Goal: Task Accomplishment & Management: Complete application form

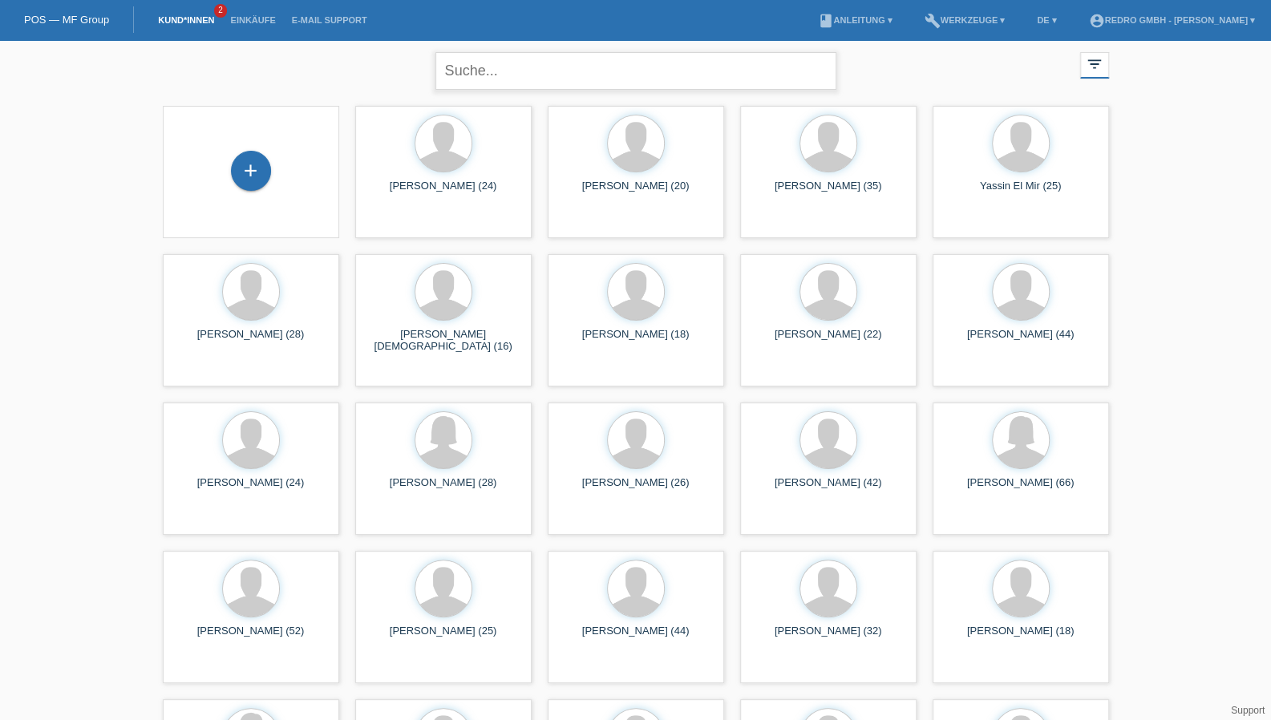
click at [540, 64] on input "text" at bounding box center [635, 71] width 401 height 38
click at [238, 171] on div "+" at bounding box center [251, 170] width 38 height 27
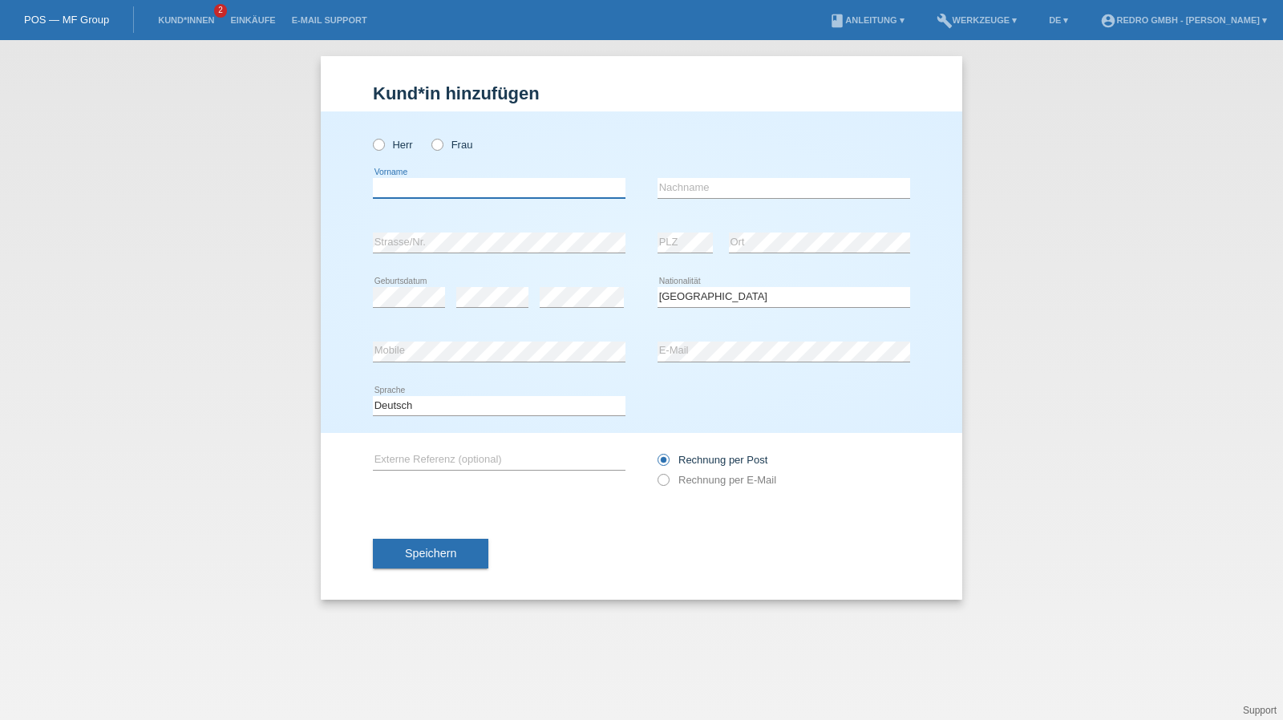
click at [465, 189] on input "text" at bounding box center [499, 188] width 253 height 20
paste input "Jorge Da Conceicao Ferreira"
drag, startPoint x: 560, startPoint y: 190, endPoint x: 433, endPoint y: 192, distance: 126.7
click at [433, 192] on input "[PERSON_NAME] Da [PERSON_NAME]" at bounding box center [499, 188] width 253 height 20
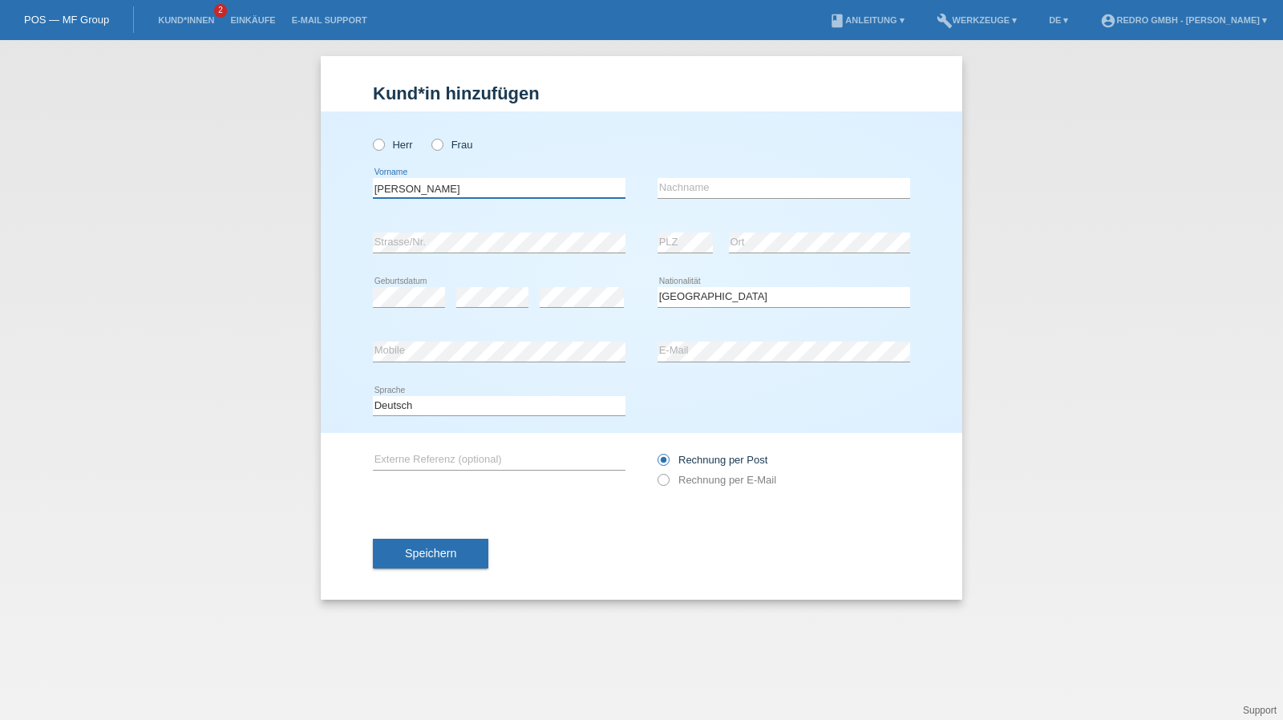
type input "[PERSON_NAME]"
paste input "Da Conceicao"
type input "Da Conceicao Ferreira"
click at [794, 188] on input "Da [PERSON_NAME]" at bounding box center [783, 188] width 253 height 20
select select "PT"
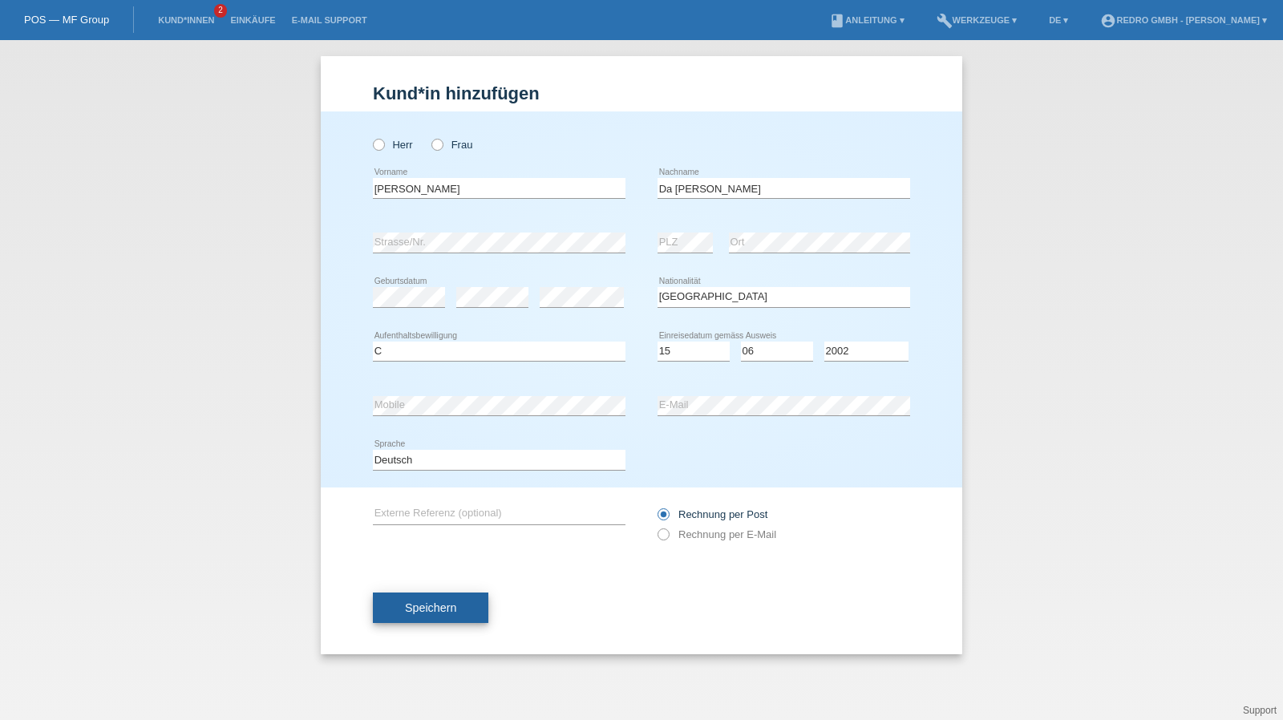
click at [444, 602] on span "Speichern" at bounding box center [430, 607] width 51 height 13
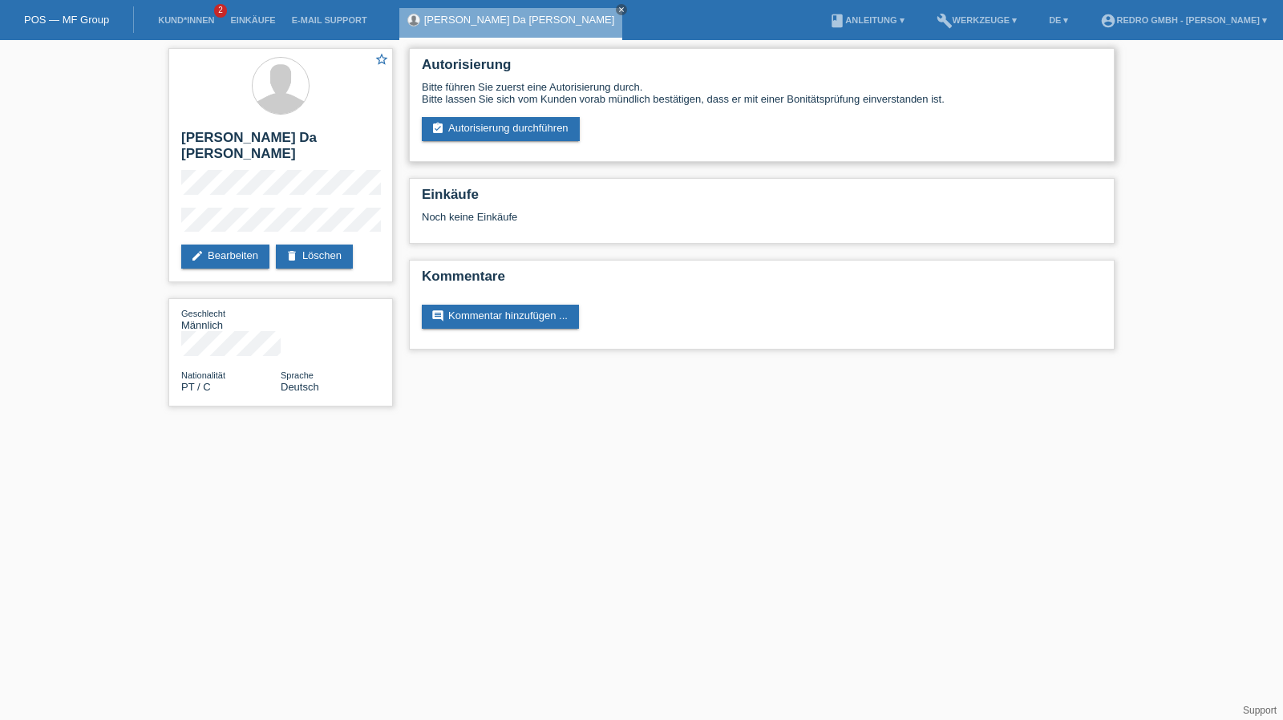
click at [450, 116] on div "Bitte führen Sie zuerst eine Autorisierung durch. Bitte lassen Sie sich vom Kun…" at bounding box center [762, 111] width 680 height 60
click at [451, 125] on link "assignment_turned_in Autorisierung durchführen" at bounding box center [501, 129] width 158 height 24
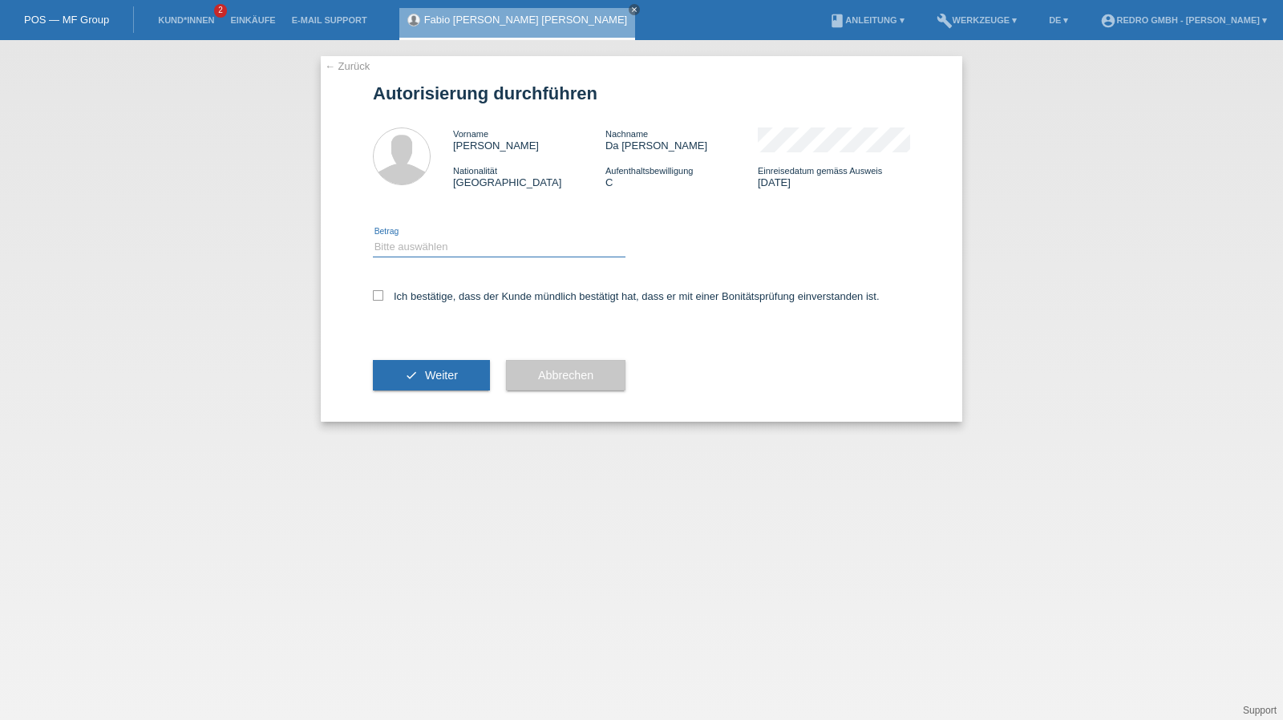
click at [462, 253] on select "Bitte auswählen CHF 1.00 - CHF 499.00 CHF 500.00 - CHF 1'999.00 CHF 2'000.00 - …" at bounding box center [499, 246] width 253 height 19
select select "1"
click at [373, 237] on select "Bitte auswählen CHF 1.00 - CHF 499.00 CHF 500.00 - CHF 1'999.00 CHF 2'000.00 - …" at bounding box center [499, 246] width 253 height 19
click at [446, 293] on label "Ich bestätige, dass der Kunde mündlich bestätigt hat, dass er mit einer Bonität…" at bounding box center [626, 296] width 507 height 12
click at [383, 293] on input "Ich bestätige, dass der Kunde mündlich bestätigt hat, dass er mit einer Bonität…" at bounding box center [378, 295] width 10 height 10
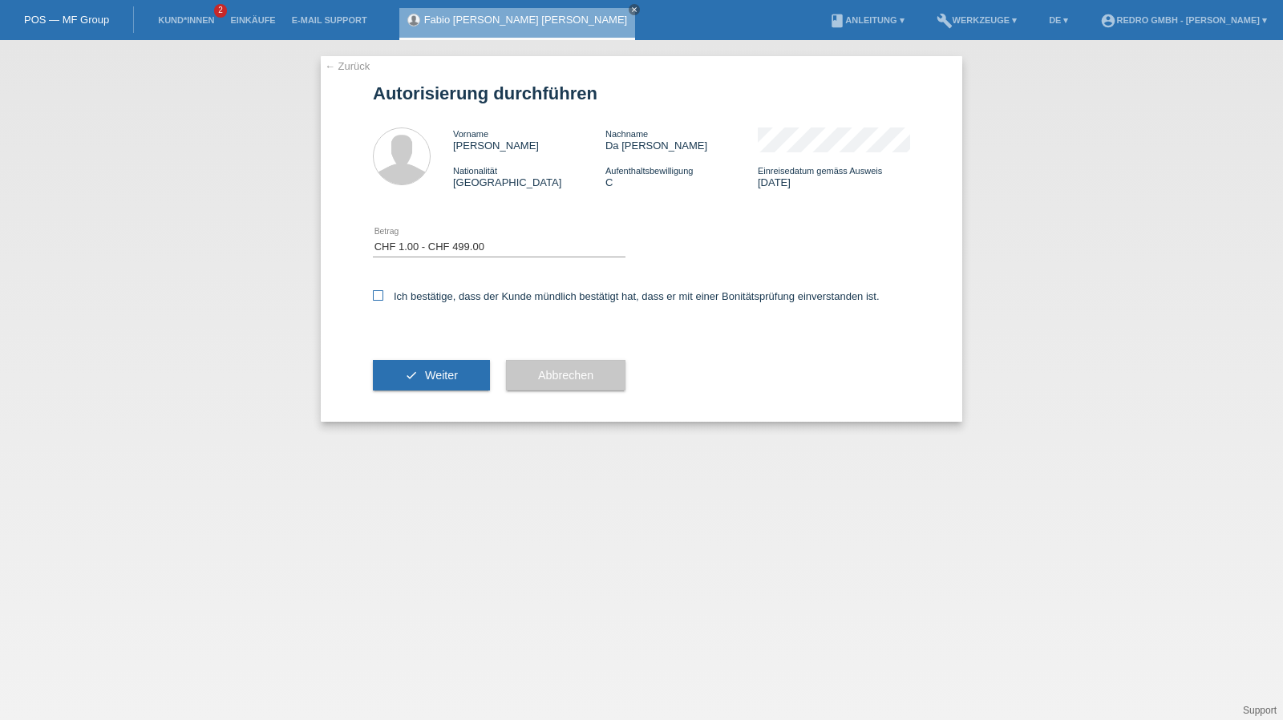
checkbox input "true"
click at [417, 366] on button "check Weiter" at bounding box center [431, 375] width 117 height 30
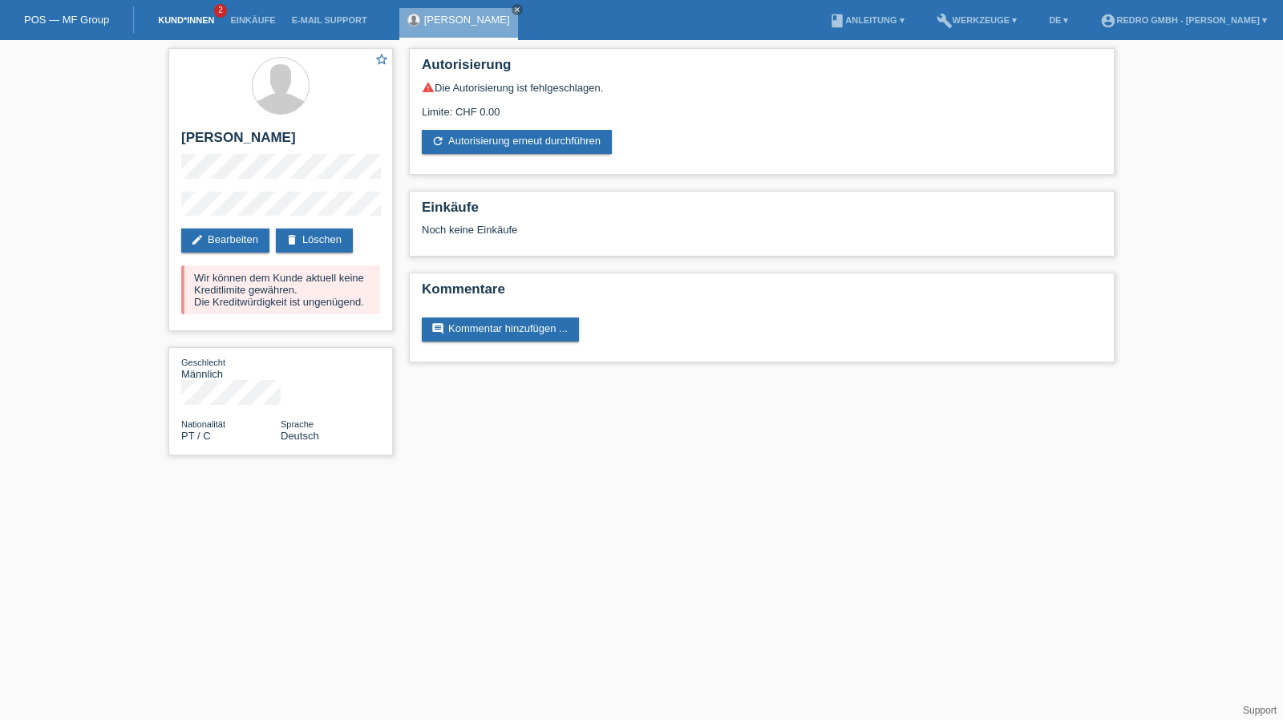
click at [210, 19] on link "Kund*innen" at bounding box center [186, 20] width 72 height 10
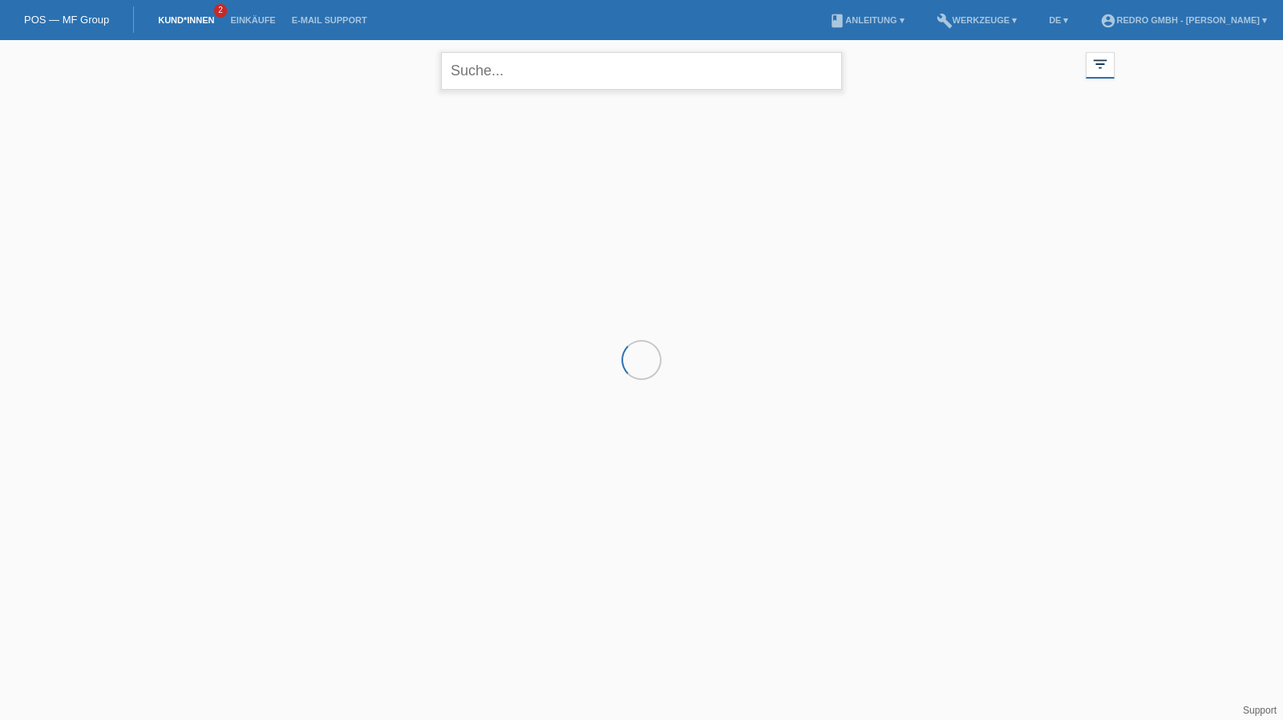
click at [521, 55] on input "text" at bounding box center [641, 71] width 401 height 38
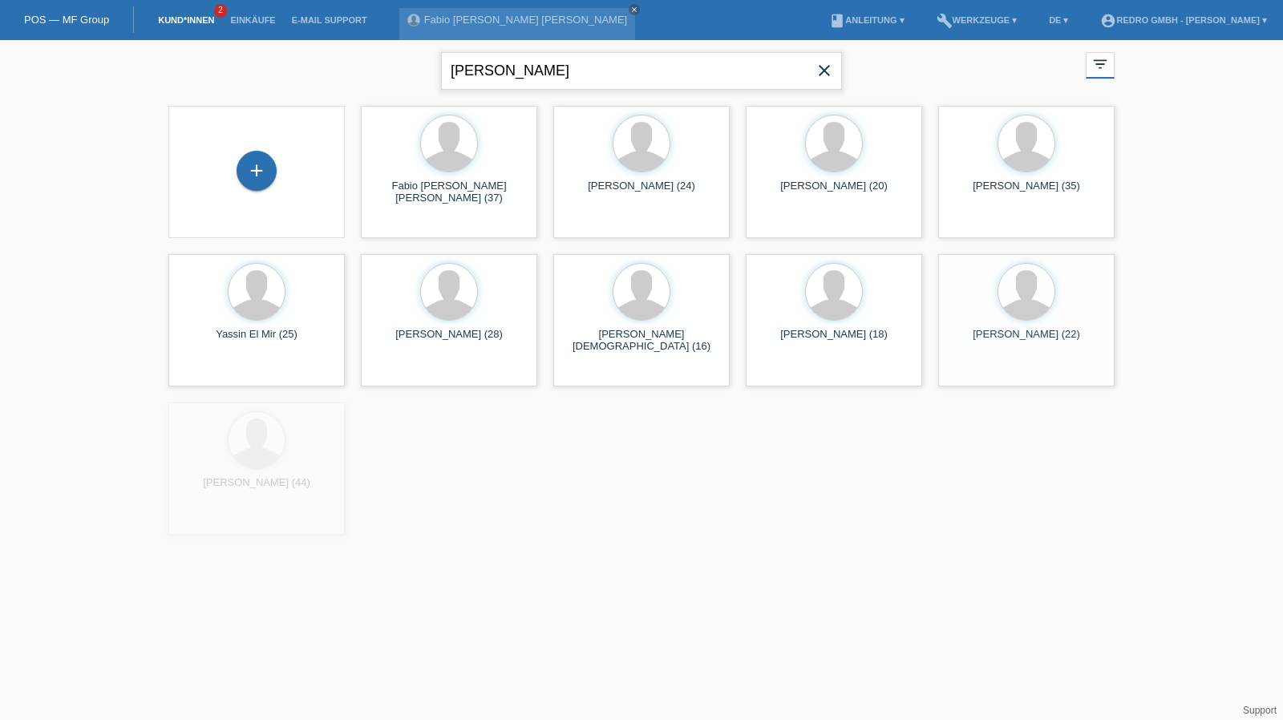
type input "anis idrizi"
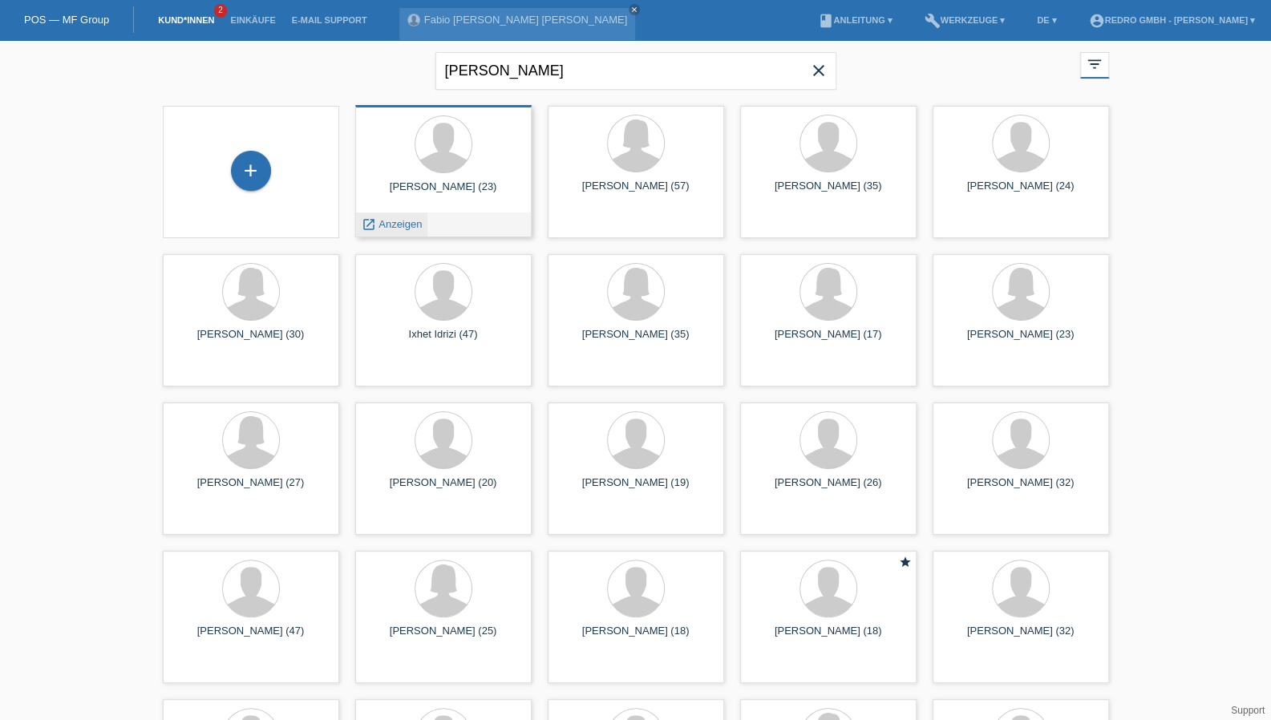
click at [398, 222] on span "Anzeigen" at bounding box center [399, 224] width 43 height 12
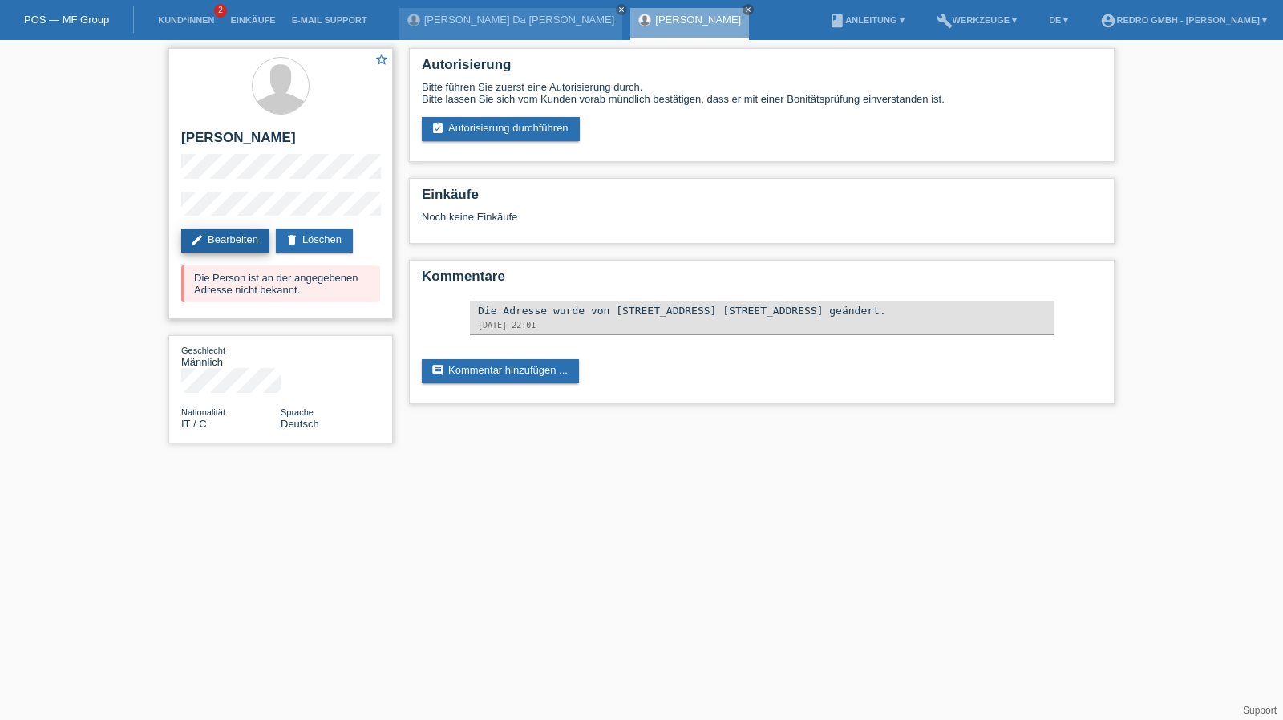
click at [226, 241] on link "edit Bearbeiten" at bounding box center [225, 240] width 88 height 24
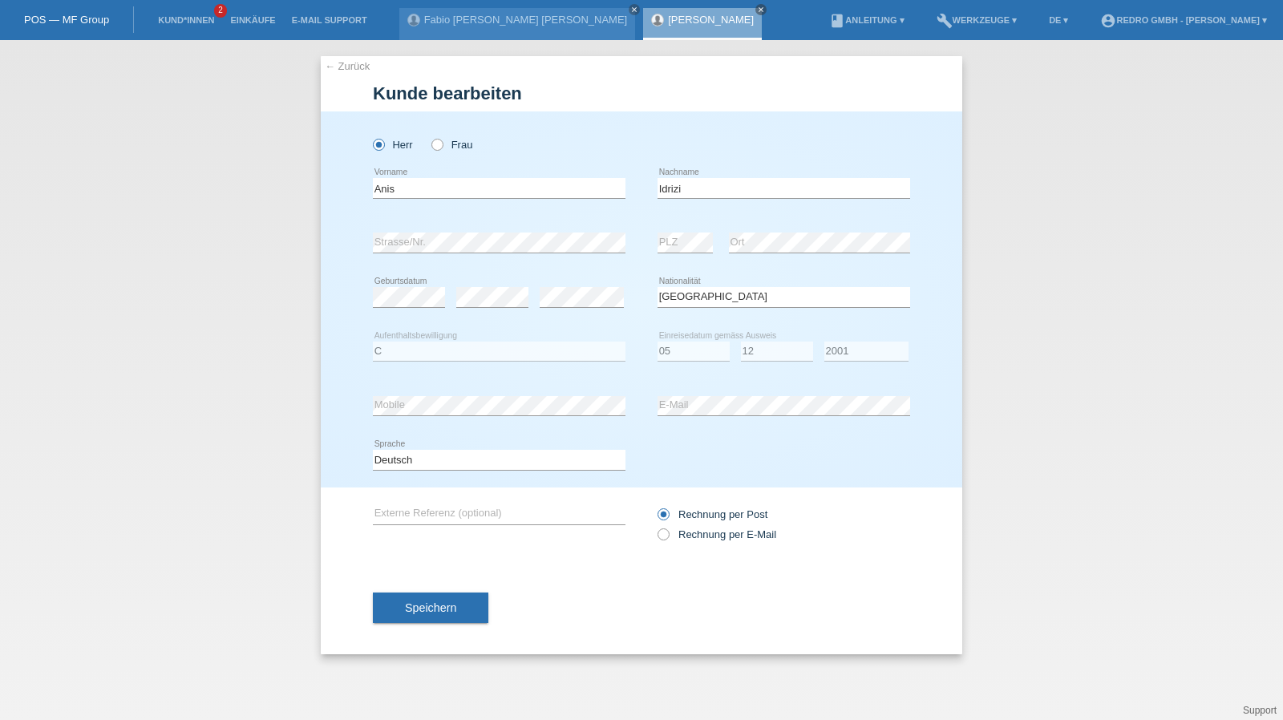
select select "IT"
select select "C"
select select "05"
select select "12"
select select "2001"
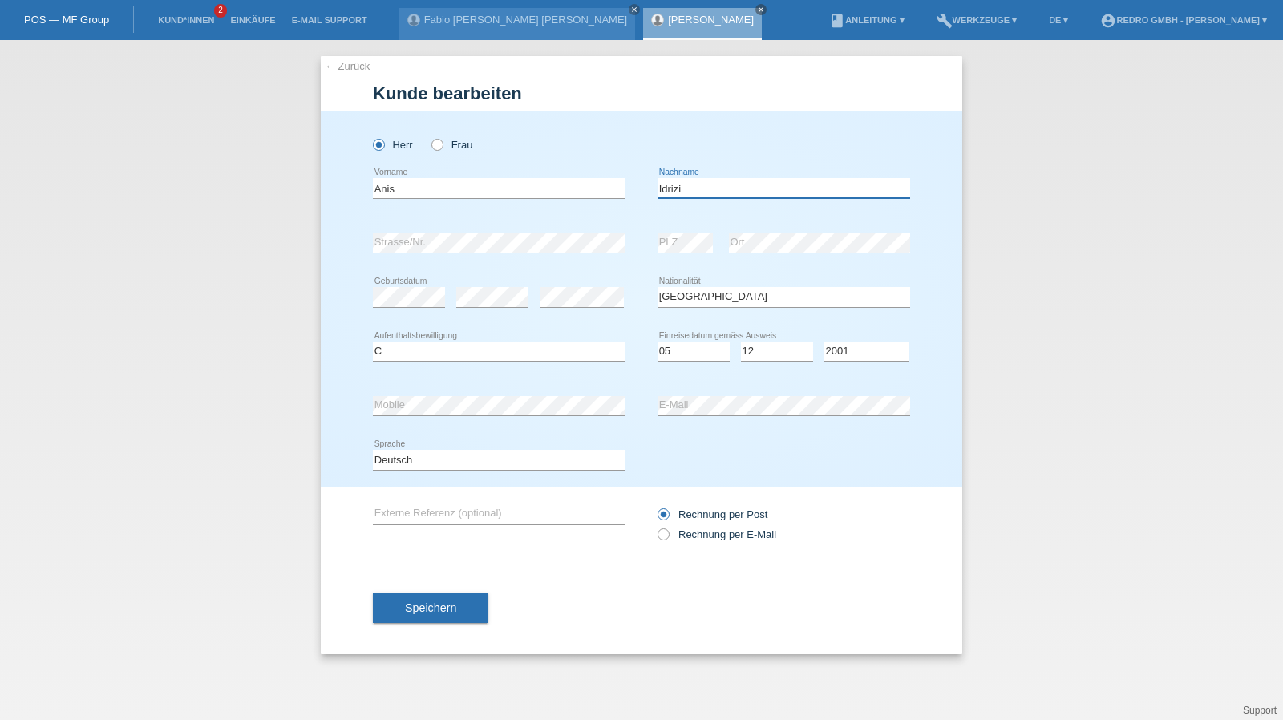
click at [760, 188] on input "Idrizi" at bounding box center [783, 188] width 253 height 20
click at [435, 463] on select "Deutsch Français Italiano English" at bounding box center [499, 459] width 253 height 19
select select "it"
click at [373, 450] on select "Deutsch Français Italiano English" at bounding box center [499, 459] width 253 height 19
click at [394, 599] on button "Speichern" at bounding box center [430, 607] width 115 height 30
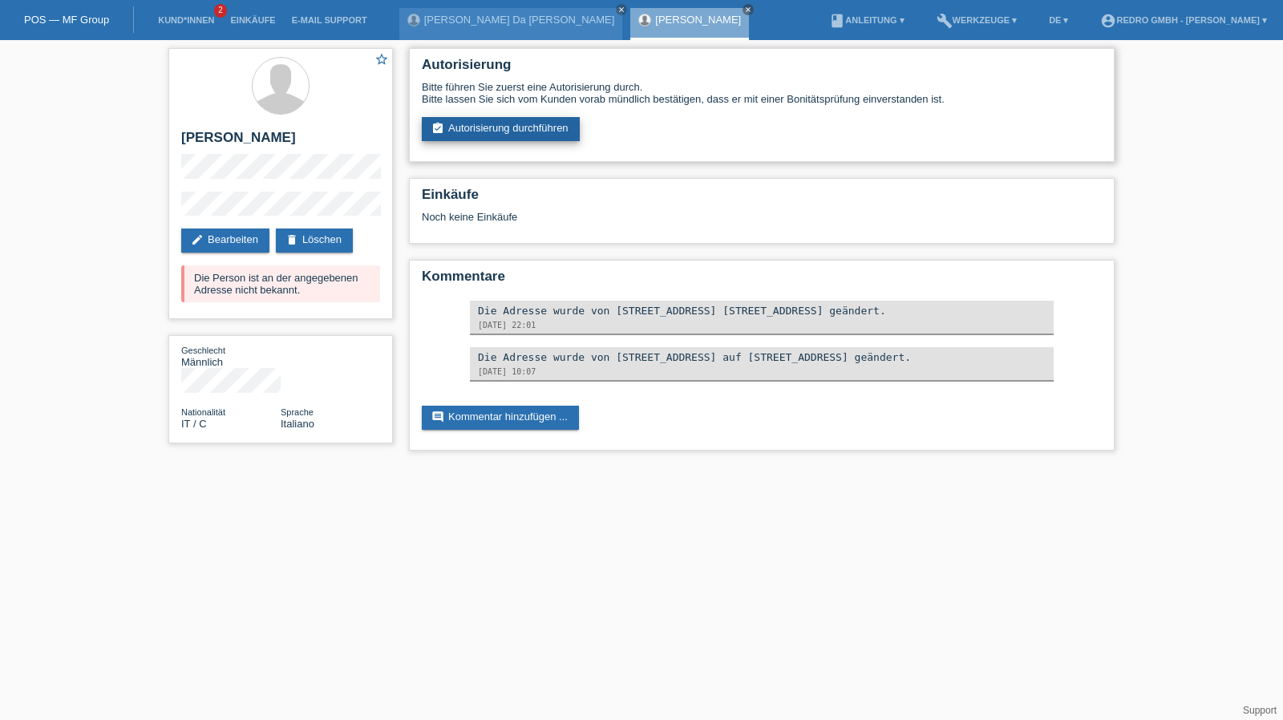
click at [476, 125] on link "assignment_turned_in Autorisierung durchführen" at bounding box center [501, 129] width 158 height 24
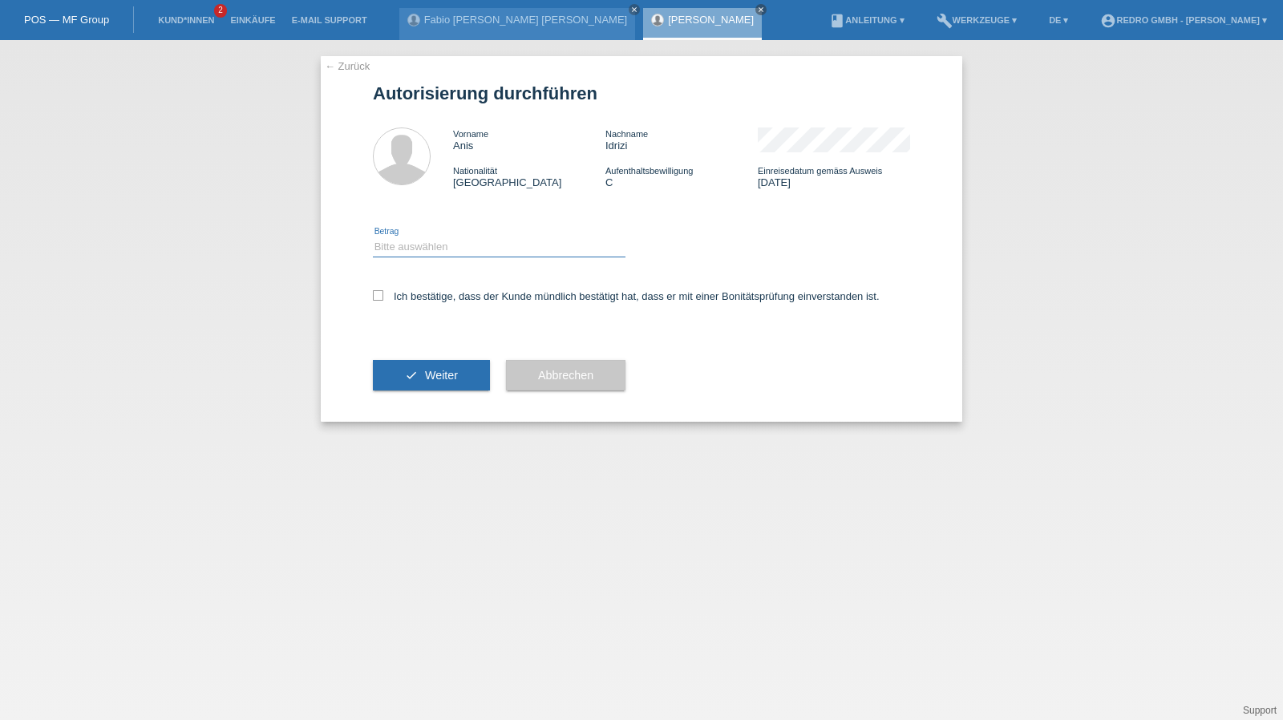
click at [446, 252] on select "Bitte auswählen CHF 1.00 - CHF 499.00 CHF 500.00 - CHF 1'999.00 CHF 2'000.00 - …" at bounding box center [499, 246] width 253 height 19
select select "1"
click at [373, 237] on select "Bitte auswählen CHF 1.00 - CHF 499.00 CHF 500.00 - CHF 1'999.00 CHF 2'000.00 - …" at bounding box center [499, 246] width 253 height 19
click at [406, 299] on label "Ich bestätige, dass der Kunde mündlich bestätigt hat, dass er mit einer Bonität…" at bounding box center [626, 296] width 507 height 12
click at [383, 299] on input "Ich bestätige, dass der Kunde mündlich bestätigt hat, dass er mit einer Bonität…" at bounding box center [378, 295] width 10 height 10
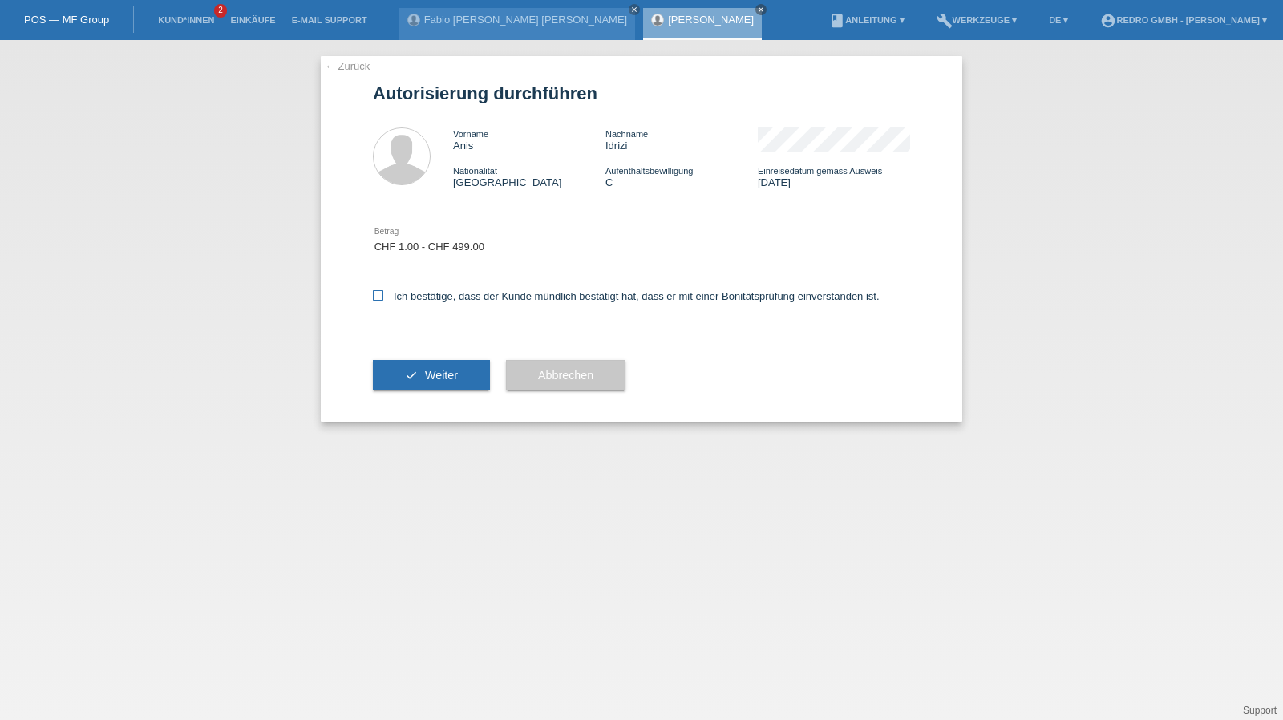
checkbox input "true"
click at [396, 364] on button "check Weiter" at bounding box center [431, 375] width 117 height 30
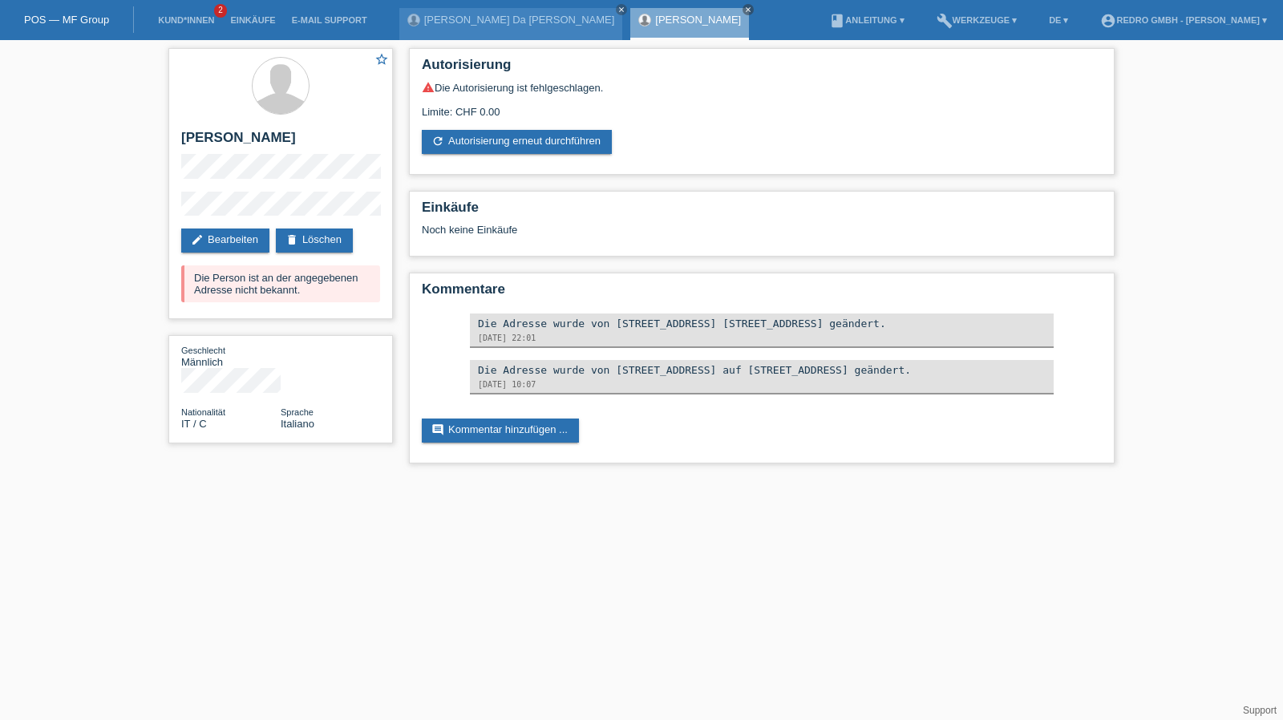
click at [191, 26] on li "Kund*innen 2" at bounding box center [186, 20] width 72 height 41
click at [191, 22] on link "Kund*innen" at bounding box center [186, 20] width 72 height 10
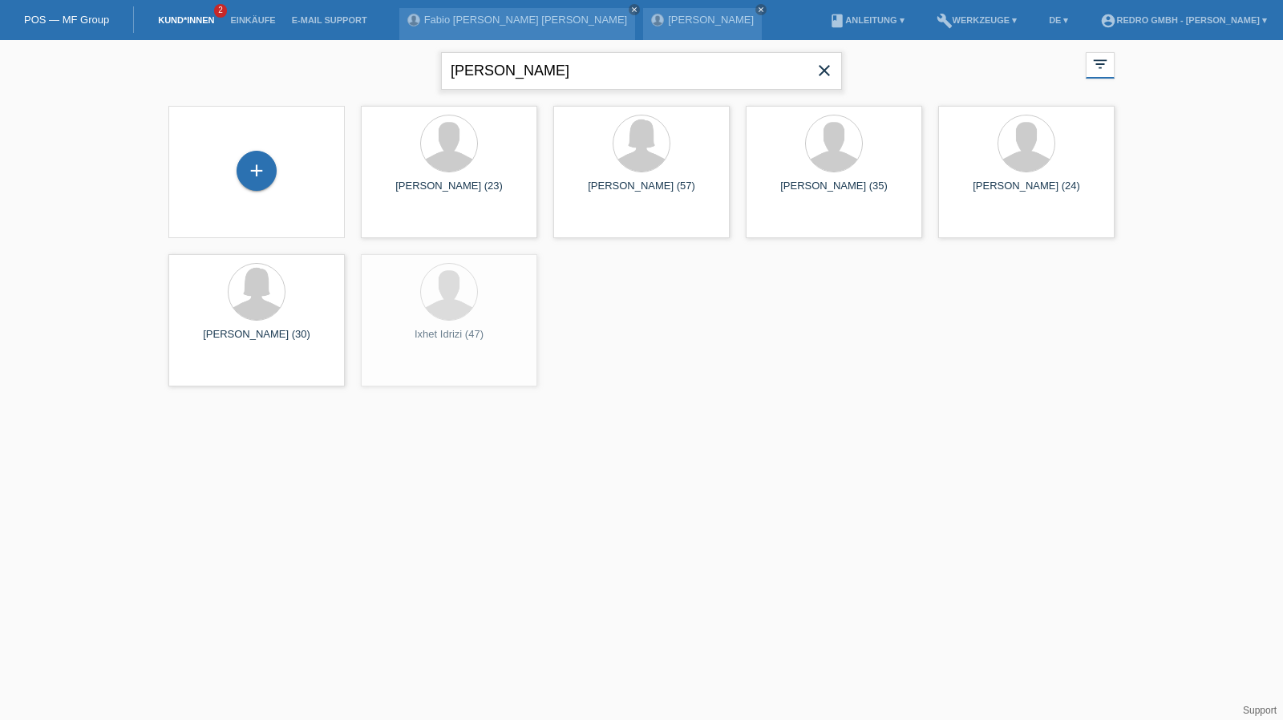
click at [499, 77] on input "[PERSON_NAME]" at bounding box center [641, 71] width 401 height 38
click at [499, 77] on input "anis idrizi" at bounding box center [641, 71] width 401 height 38
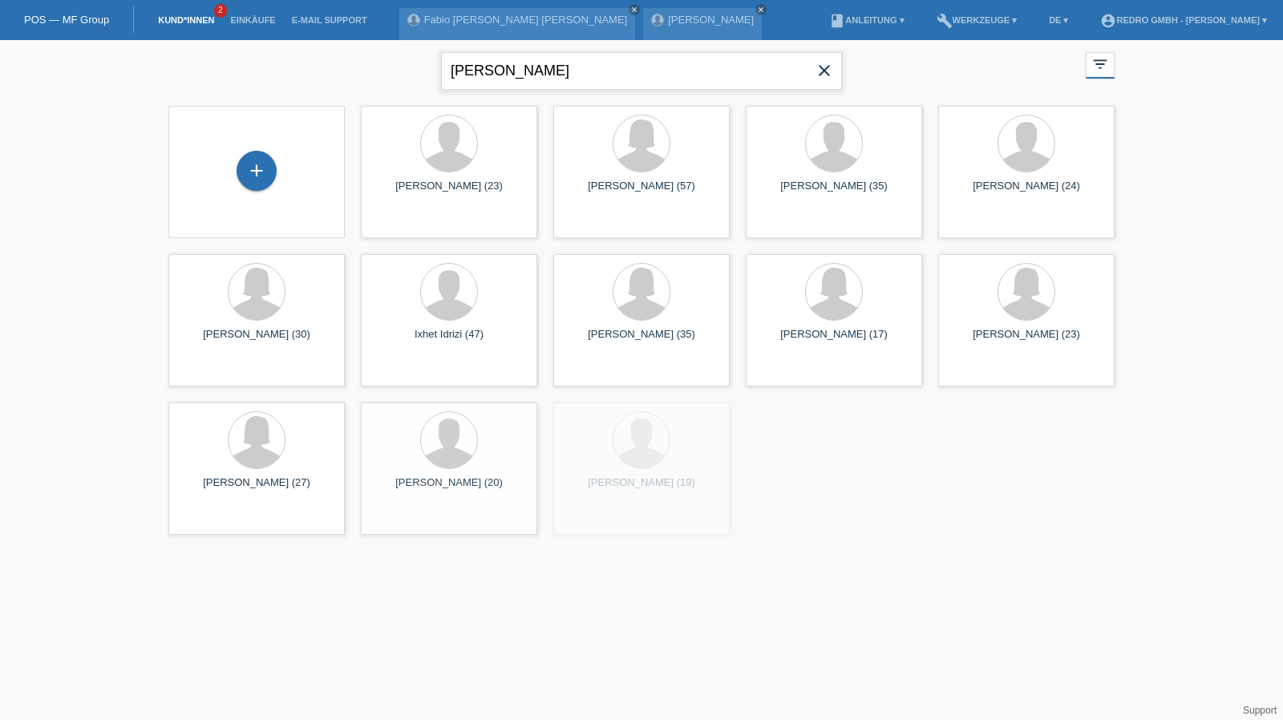
paste input "[PERSON_NAME]"
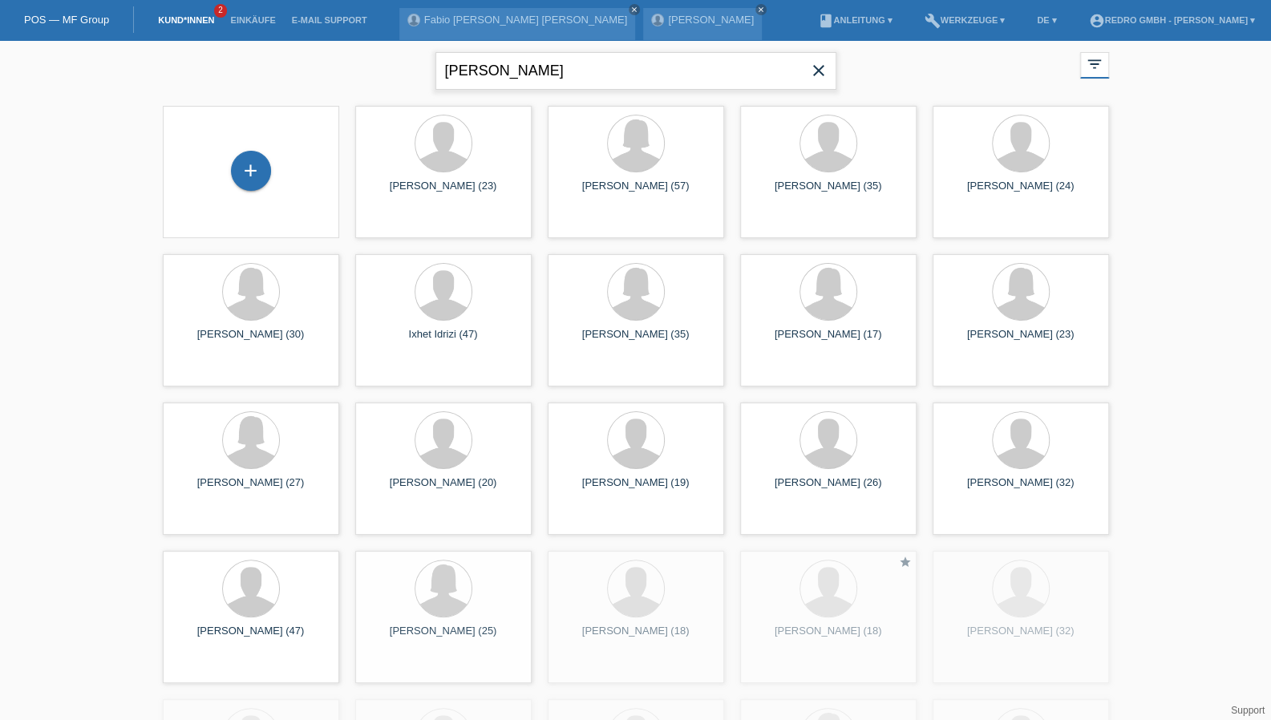
type input "[PERSON_NAME]"
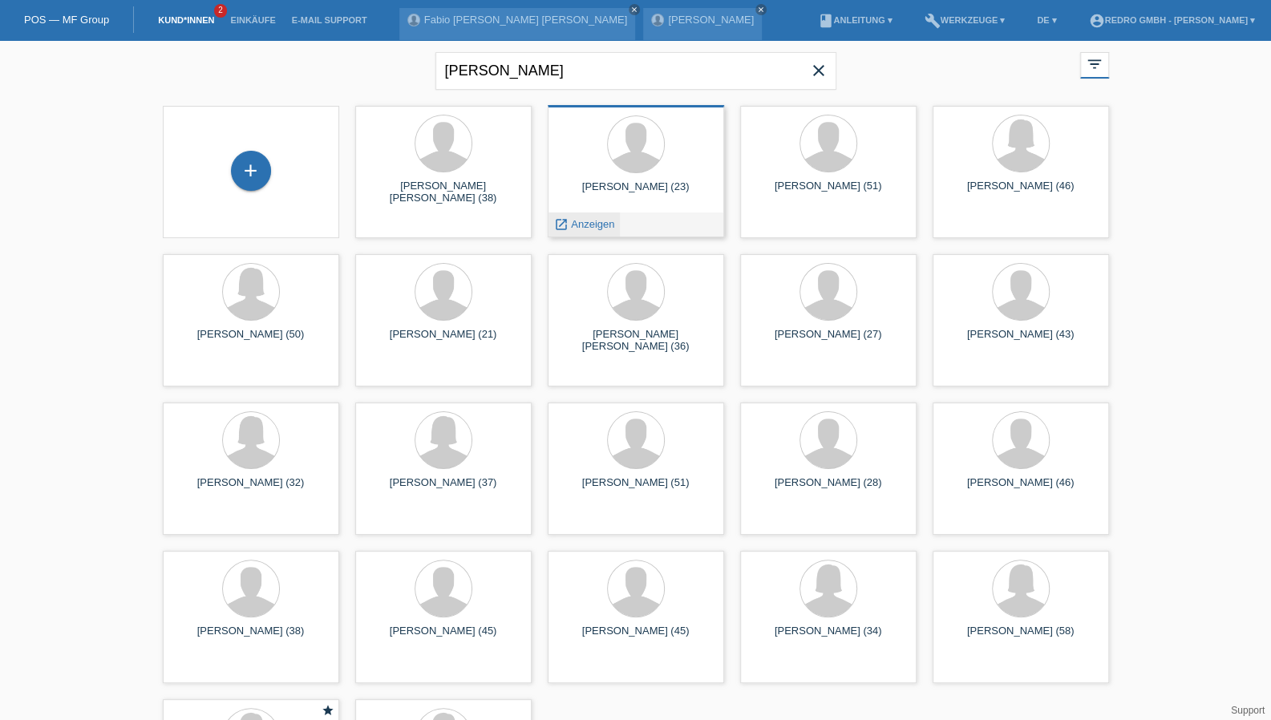
click at [596, 227] on span "Anzeigen" at bounding box center [592, 224] width 43 height 12
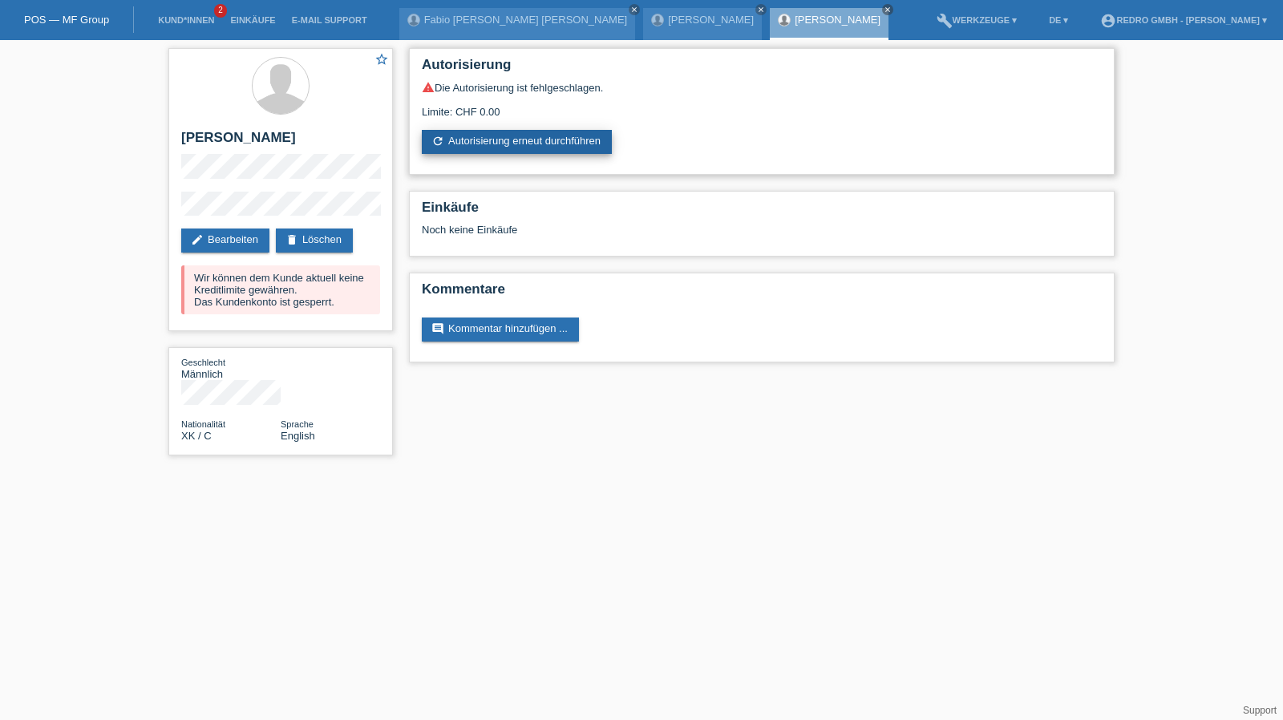
click at [527, 150] on link "refresh Autorisierung erneut durchführen" at bounding box center [517, 142] width 190 height 24
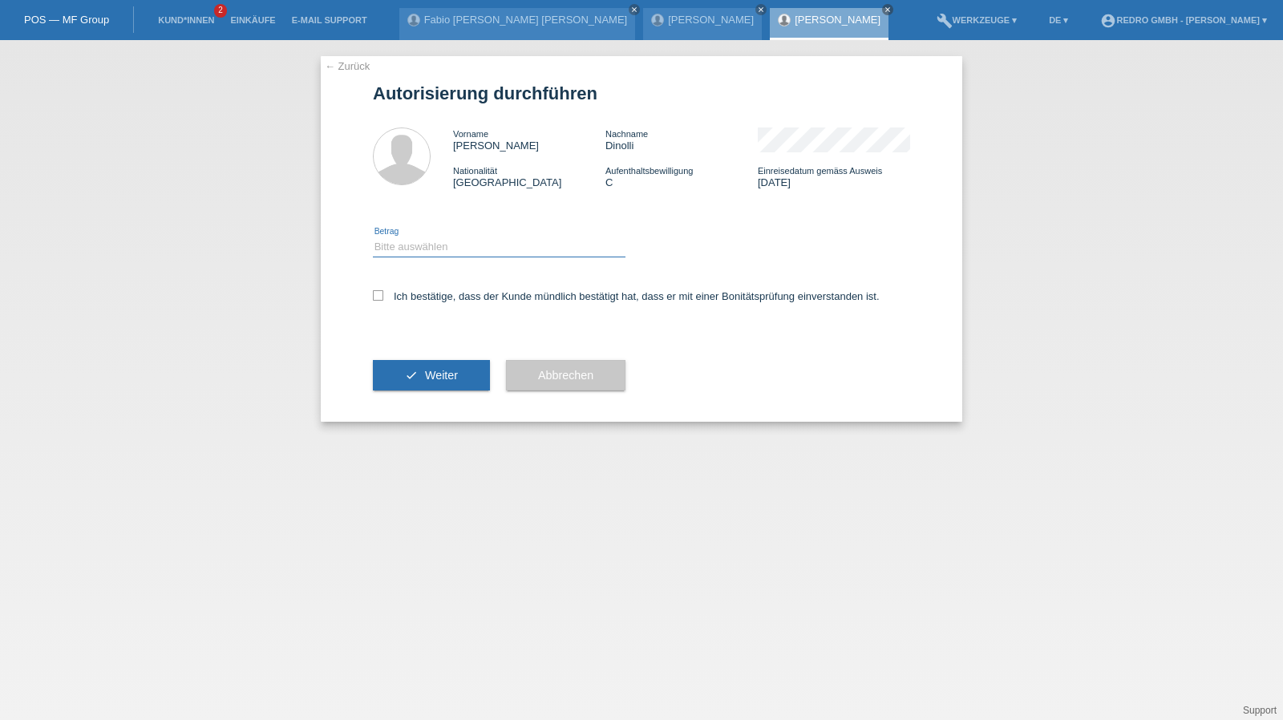
drag, startPoint x: 484, startPoint y: 245, endPoint x: 481, endPoint y: 255, distance: 10.9
click at [484, 245] on select "Bitte auswählen CHF 1.00 - CHF 499.00 CHF 500.00 - CHF 1'999.00 CHF 2'000.00 - …" at bounding box center [499, 246] width 253 height 19
select select "1"
click at [373, 237] on select "Bitte auswählen CHF 1.00 - CHF 499.00 CHF 500.00 - CHF 1'999.00 CHF 2'000.00 - …" at bounding box center [499, 246] width 253 height 19
click at [447, 301] on label "Ich bestätige, dass der Kunde mündlich bestätigt hat, dass er mit einer Bonität…" at bounding box center [626, 296] width 507 height 12
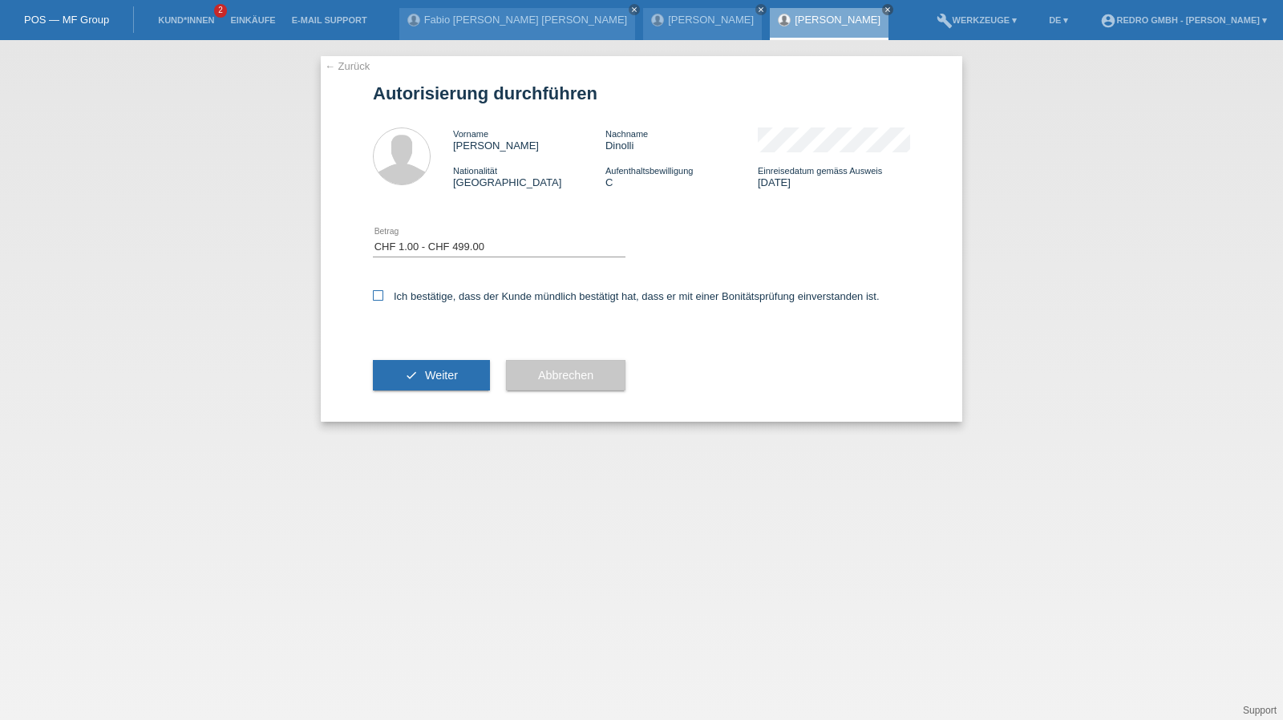
click at [383, 301] on input "Ich bestätige, dass der Kunde mündlich bestätigt hat, dass er mit einer Bonität…" at bounding box center [378, 295] width 10 height 10
checkbox input "true"
click at [437, 389] on button "check Weiter" at bounding box center [431, 375] width 117 height 30
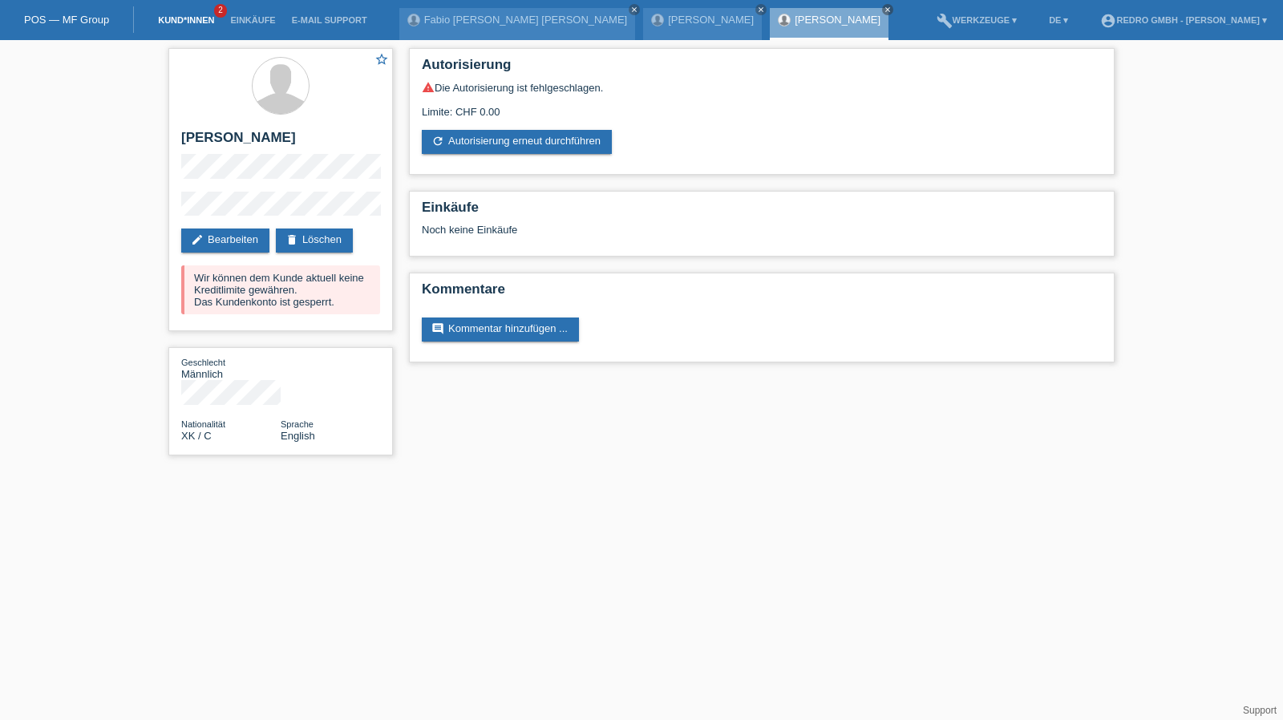
click at [177, 17] on link "Kund*innen" at bounding box center [186, 20] width 72 height 10
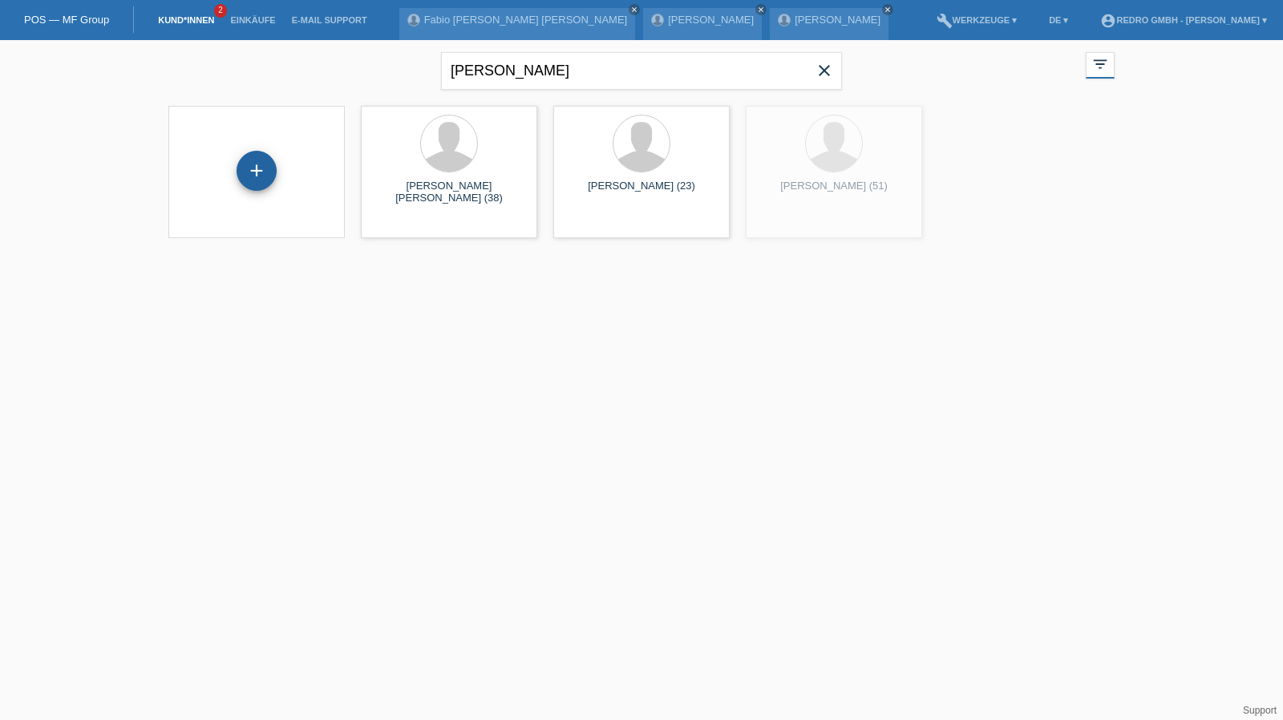
click at [253, 168] on div "+" at bounding box center [256, 171] width 40 height 40
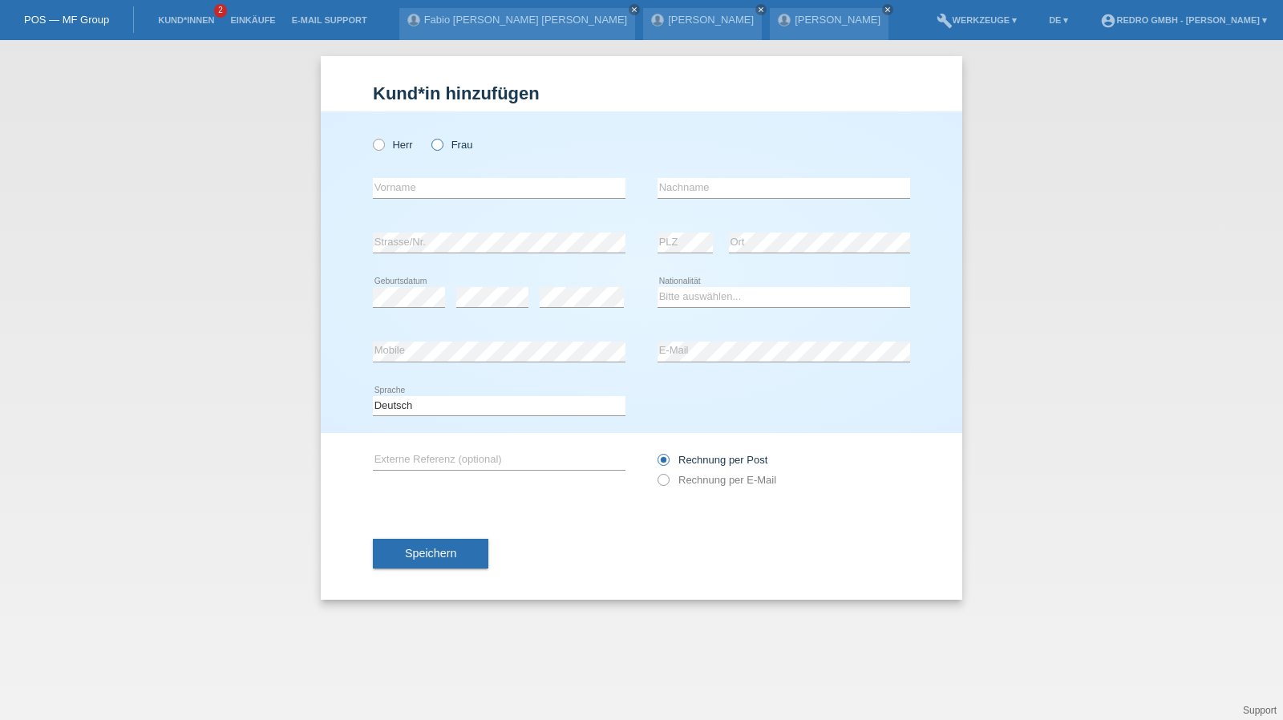
click at [471, 147] on label "Frau" at bounding box center [451, 145] width 41 height 12
click at [442, 147] on input "Frau" at bounding box center [436, 144] width 10 height 10
radio input "true"
click at [447, 189] on input "text" at bounding box center [499, 188] width 253 height 20
type input "[PERSON_NAME]"
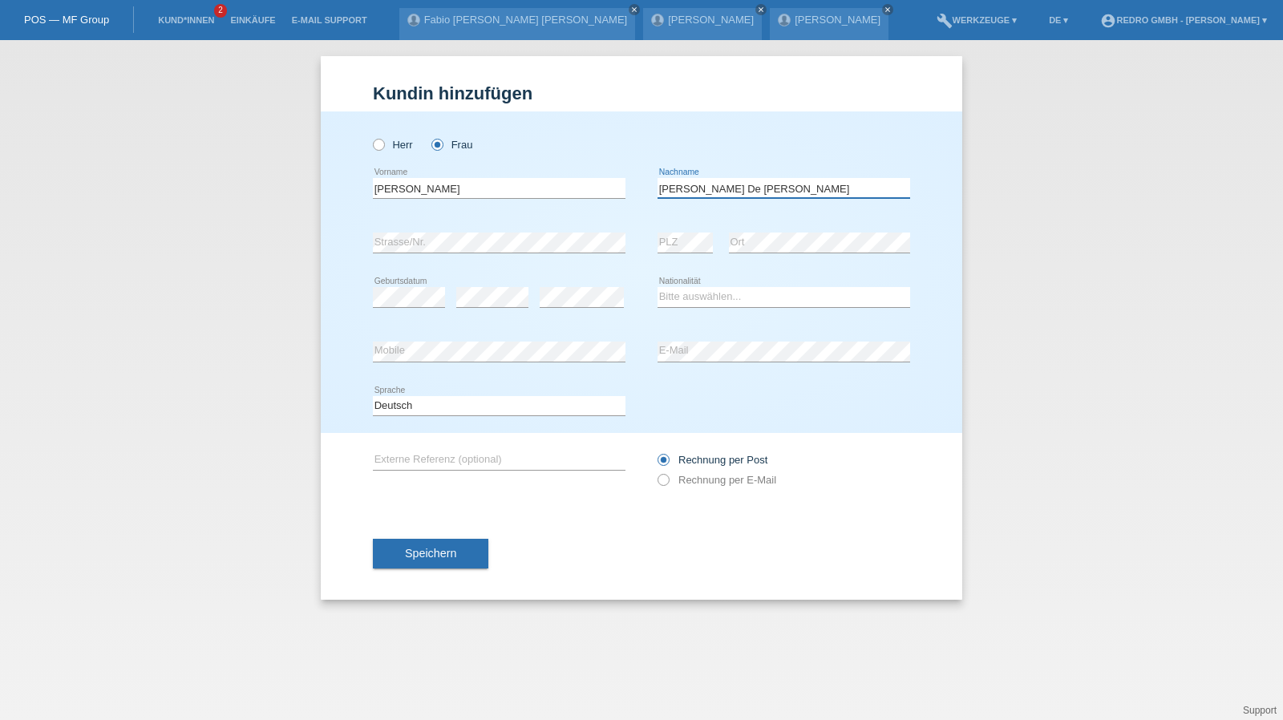
type input "[PERSON_NAME] De [PERSON_NAME]"
click at [723, 297] on select "Bitte auswählen... Schweiz Deutschland Liechtenstein Österreich ------------ Af…" at bounding box center [783, 296] width 253 height 19
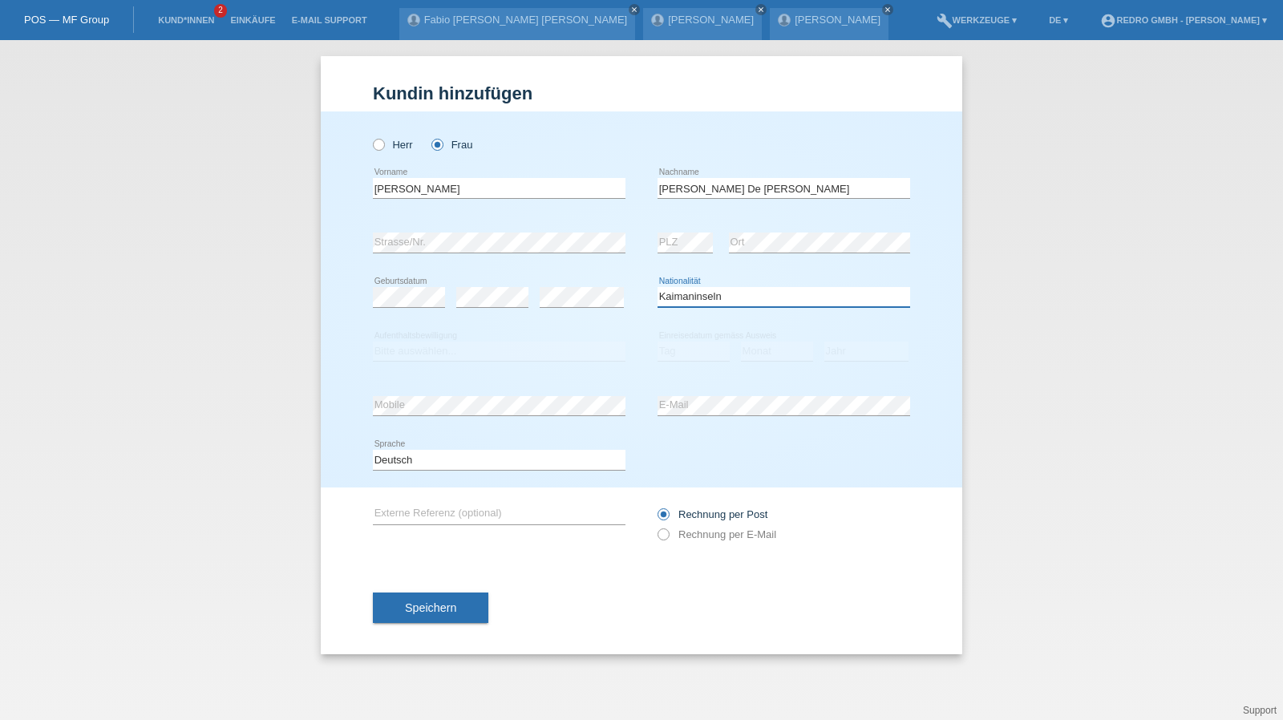
select select "CV"
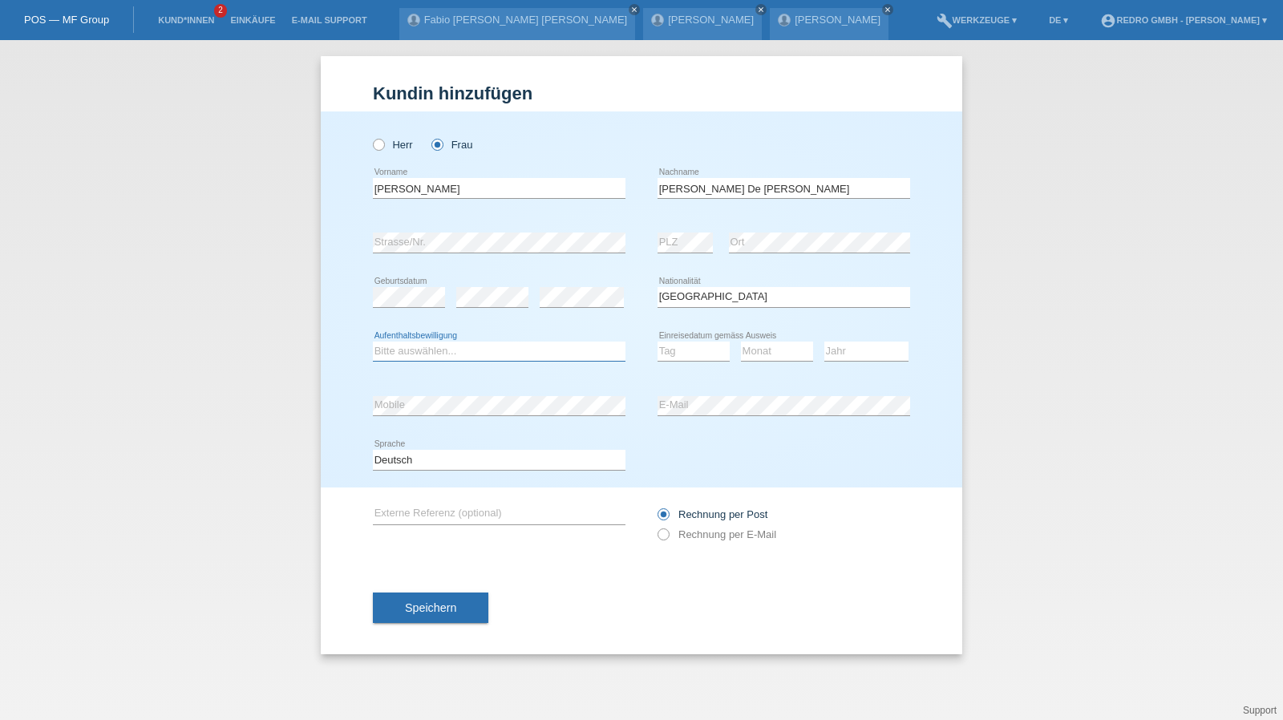
select select "C"
click at [688, 352] on select "Tag 01 02 03 04 05 06 07 08 09 10 11" at bounding box center [693, 351] width 72 height 19
select select "05"
select select "03"
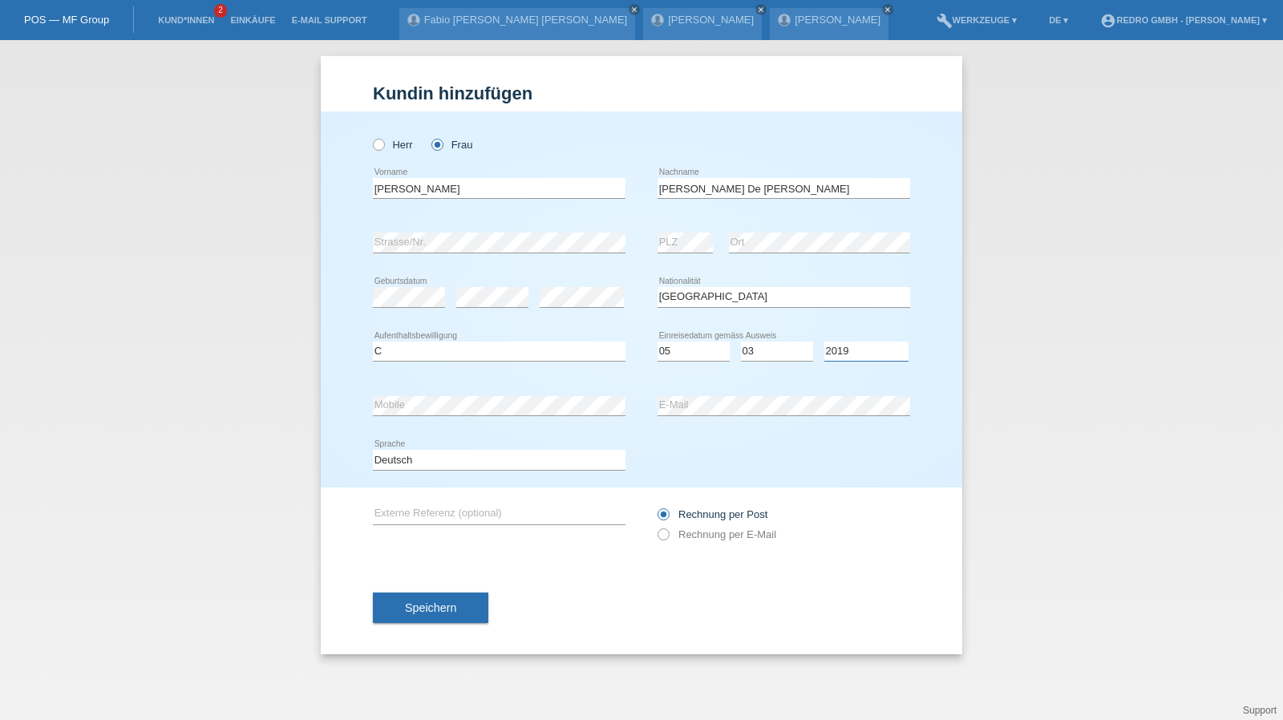
select select "2017"
drag, startPoint x: 475, startPoint y: 456, endPoint x: 459, endPoint y: 466, distance: 18.0
click at [475, 456] on select "Deutsch Français Italiano English" at bounding box center [499, 459] width 253 height 19
select select "fr"
click at [373, 450] on select "Deutsch Français Italiano English" at bounding box center [499, 459] width 253 height 19
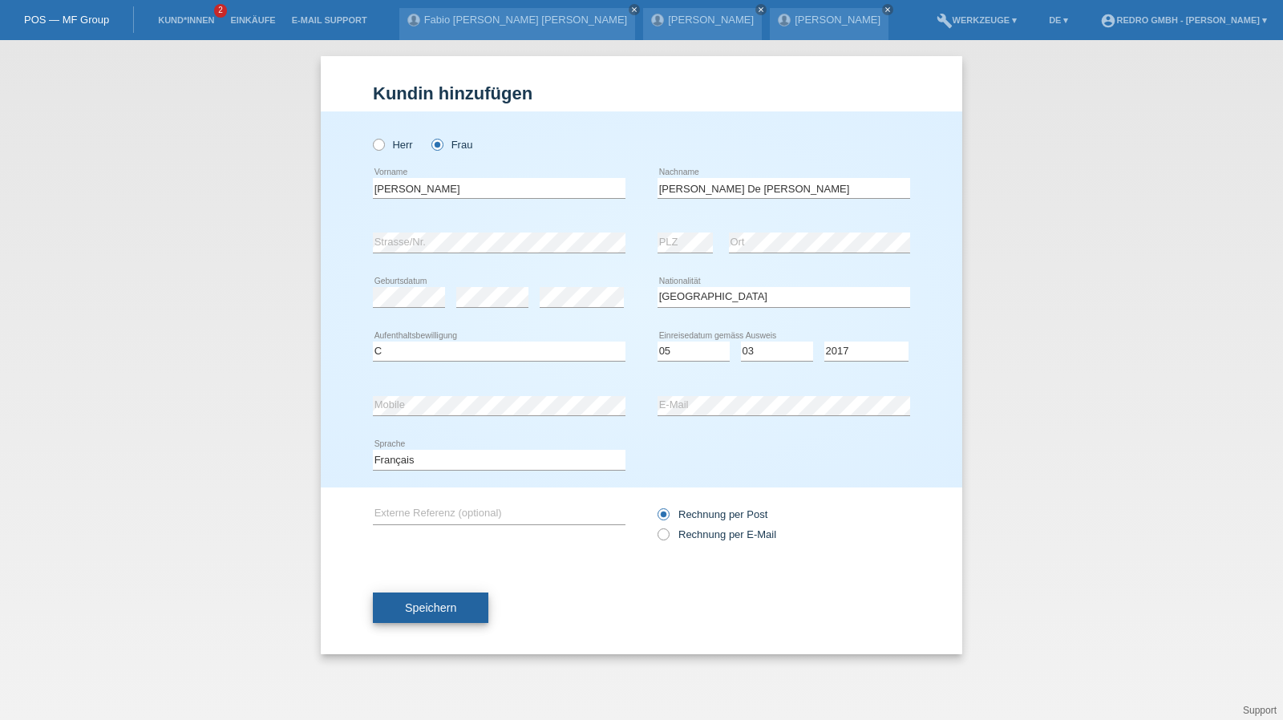
click at [430, 602] on span "Speichern" at bounding box center [430, 607] width 51 height 13
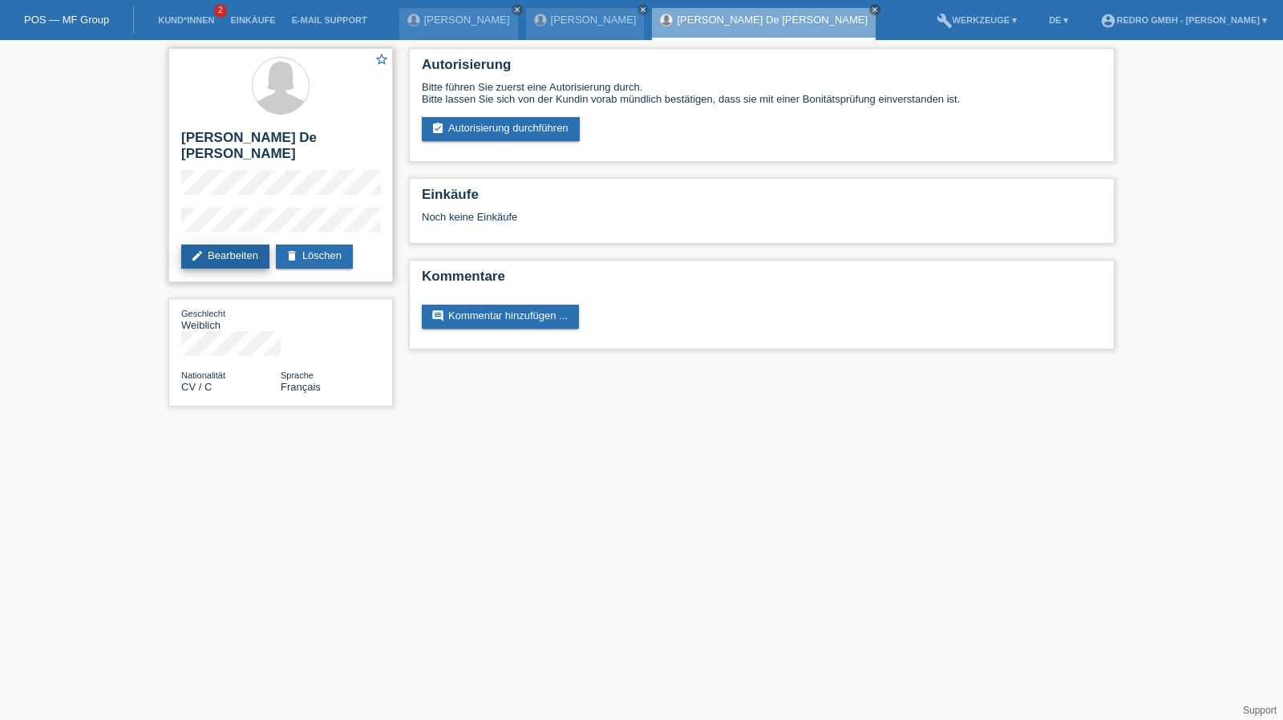
click at [215, 256] on link "edit Bearbeiten" at bounding box center [225, 257] width 88 height 24
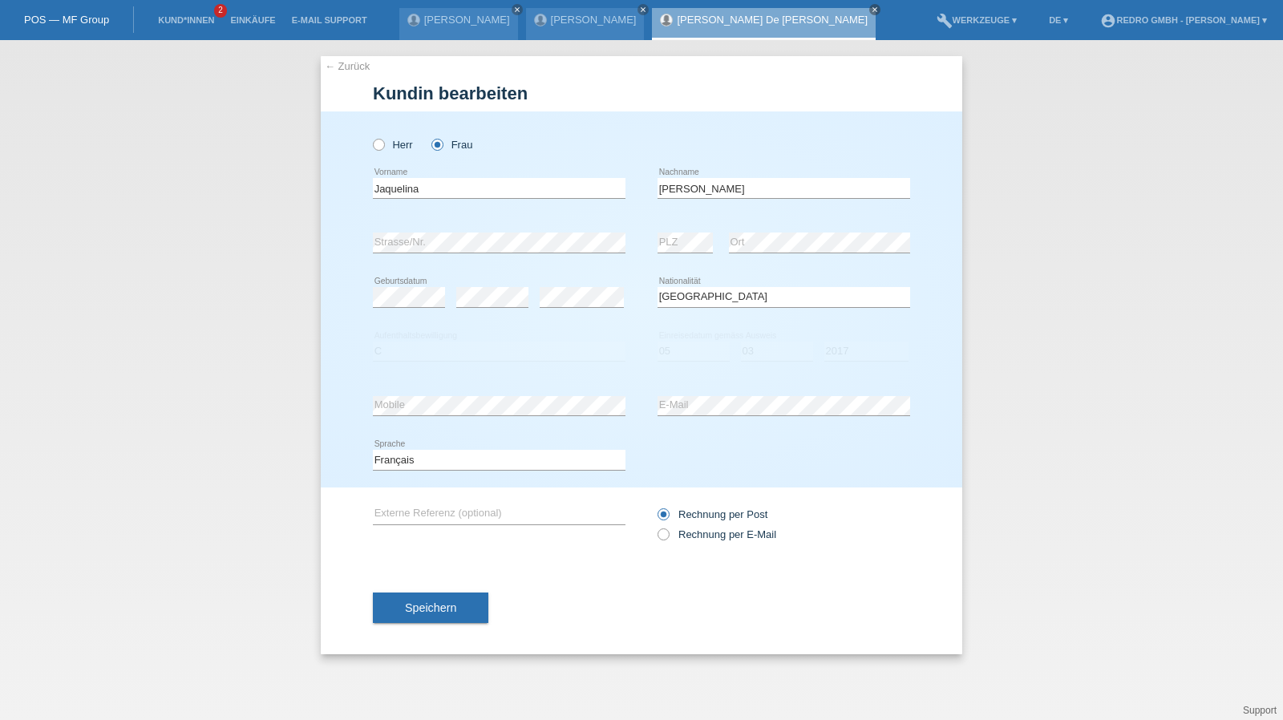
select select "CV"
select select "C"
select select "05"
select select "03"
select select "2017"
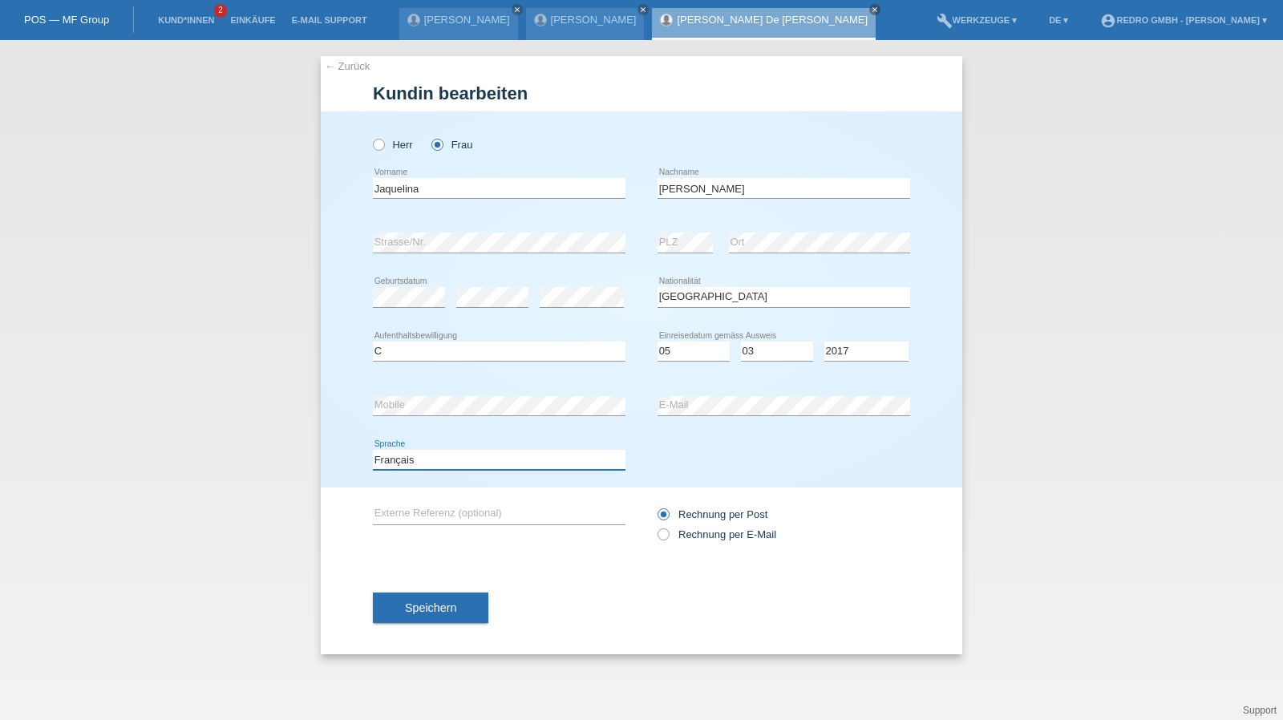
click at [403, 463] on select "Deutsch Français Italiano English" at bounding box center [499, 459] width 253 height 19
select select "de"
click at [373, 450] on select "Deutsch Français Italiano English" at bounding box center [499, 459] width 253 height 19
click at [422, 599] on button "Speichern" at bounding box center [430, 607] width 115 height 30
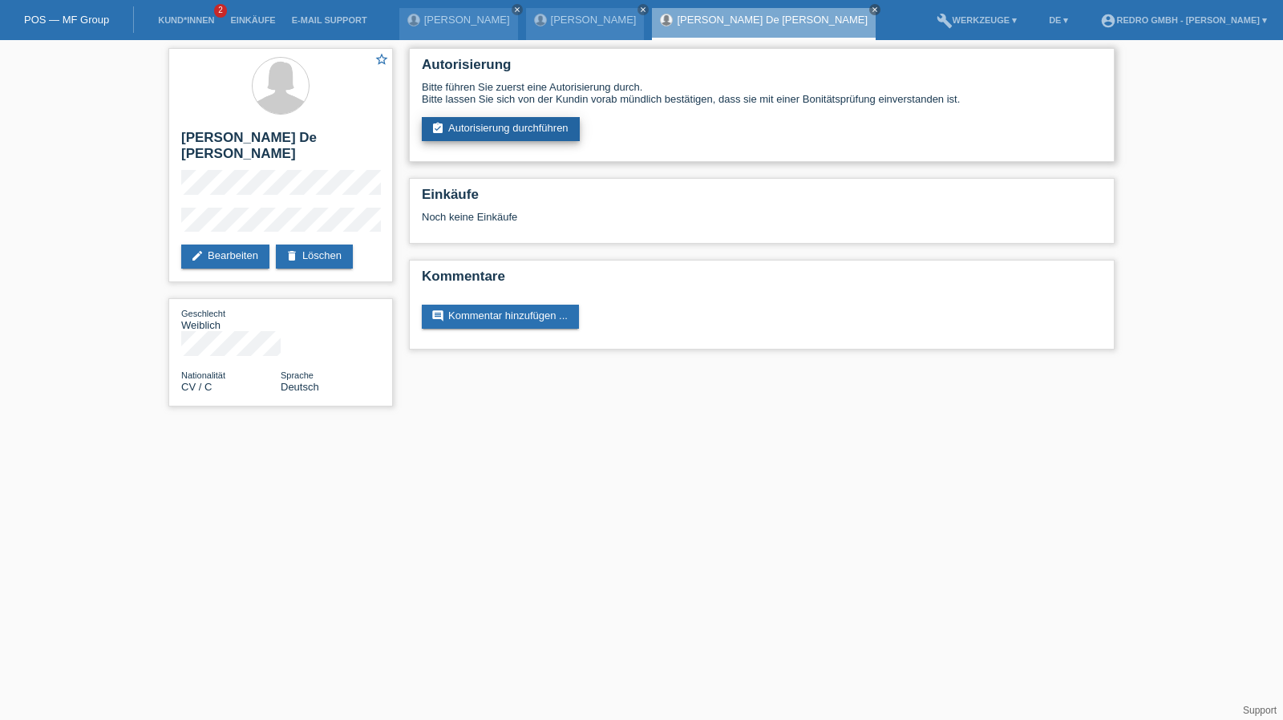
click at [539, 132] on link "assignment_turned_in Autorisierung durchführen" at bounding box center [501, 129] width 158 height 24
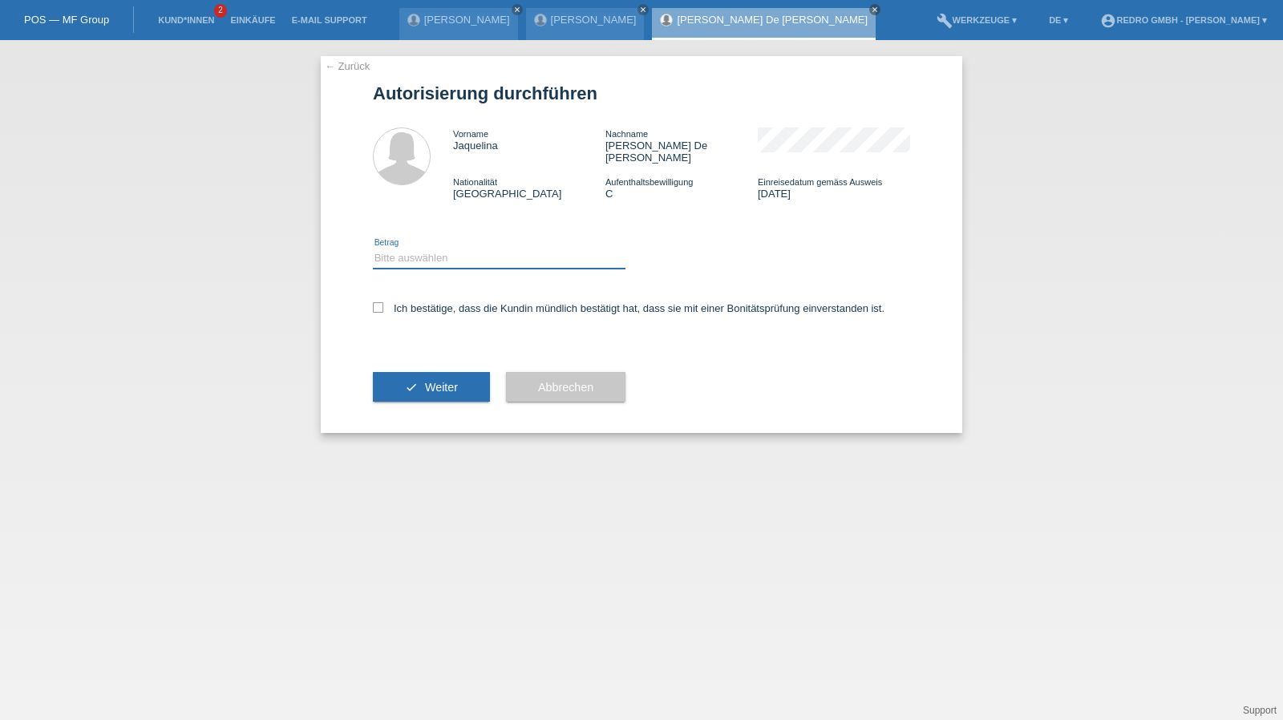
click at [447, 250] on select "Bitte auswählen CHF 1.00 - CHF 499.00 CHF 500.00 - CHF 1'999.00 CHF 2'000.00 - …" at bounding box center [499, 258] width 253 height 19
select select "1"
click at [373, 249] on select "Bitte auswählen CHF 1.00 - CHF 499.00 CHF 500.00 - CHF 1'999.00 CHF 2'000.00 - …" at bounding box center [499, 258] width 253 height 19
click at [417, 302] on label "Ich bestätige, dass die Kundin mündlich bestätigt hat, dass sie mit einer Bonit…" at bounding box center [628, 308] width 511 height 12
click at [383, 302] on input "Ich bestätige, dass die Kundin mündlich bestätigt hat, dass sie mit einer Bonit…" at bounding box center [378, 307] width 10 height 10
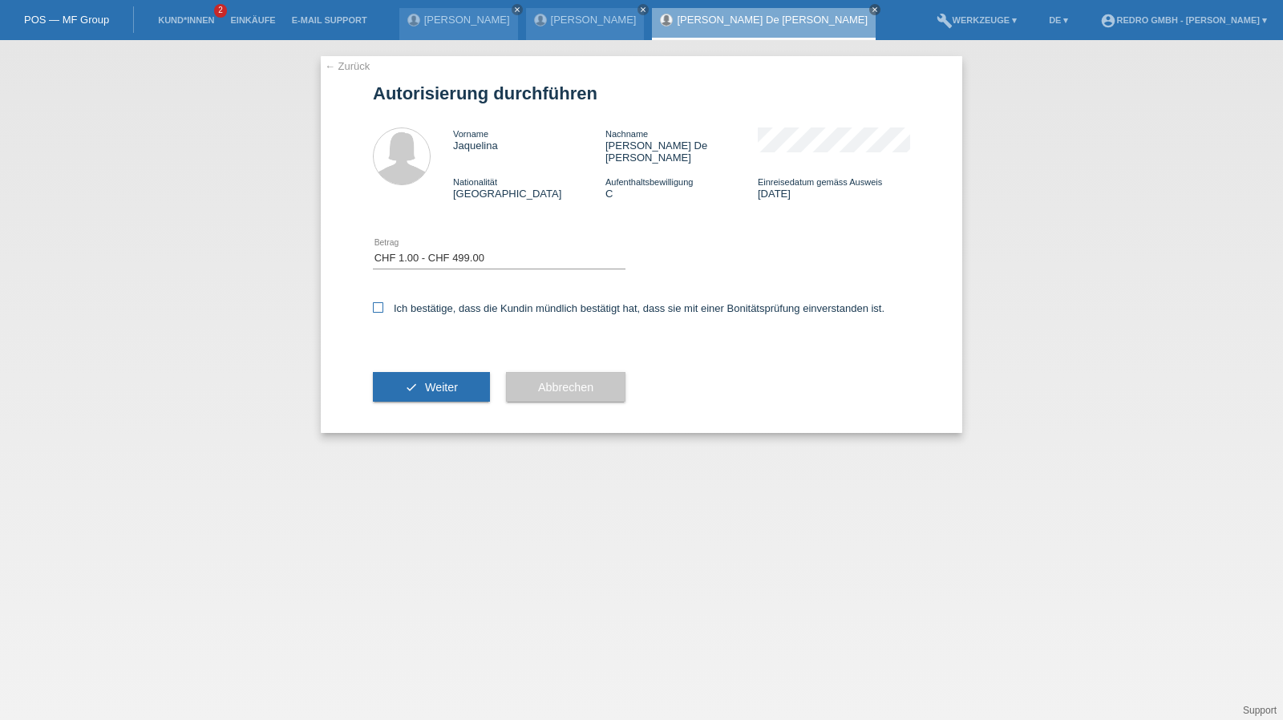
checkbox input "true"
click at [429, 397] on div "check Weiter" at bounding box center [431, 387] width 117 height 93
click at [433, 387] on button "check Weiter" at bounding box center [431, 387] width 117 height 30
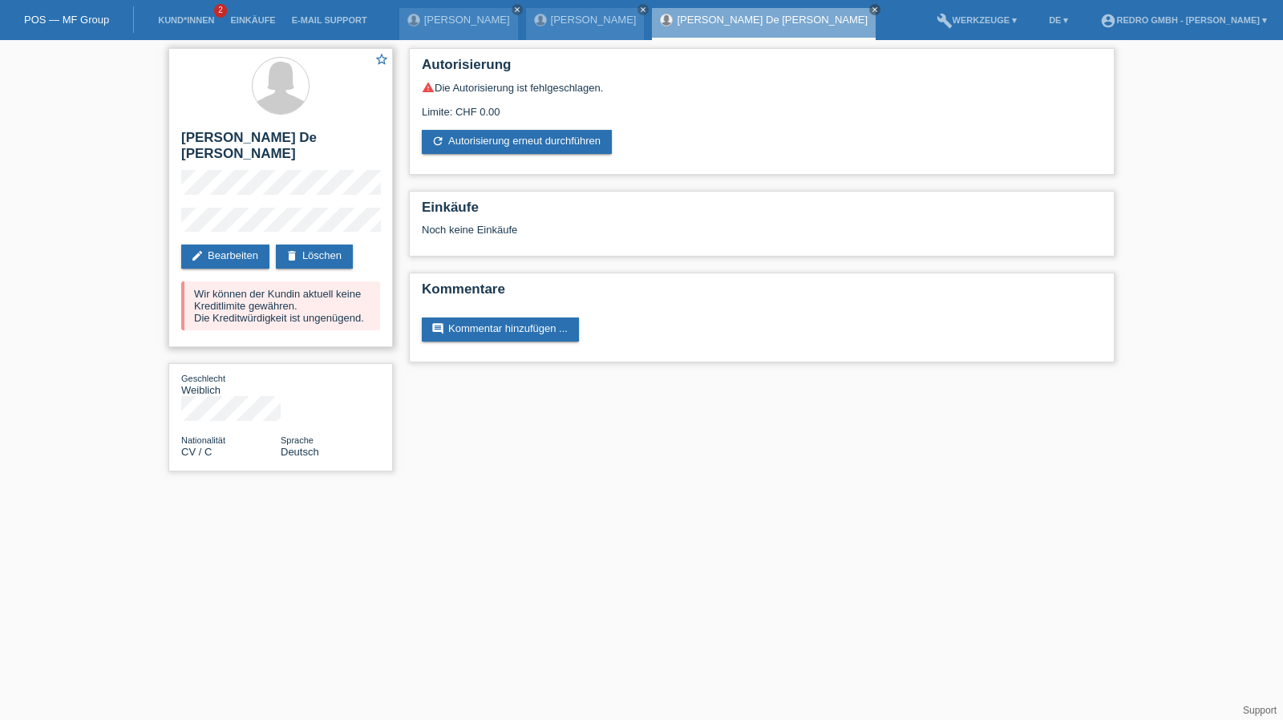
click at [196, 141] on h2 "[PERSON_NAME] De [PERSON_NAME]" at bounding box center [280, 150] width 199 height 40
copy h2 "Jaquelina"
click at [224, 138] on h2 "[PERSON_NAME] De [PERSON_NAME]" at bounding box center [280, 150] width 199 height 40
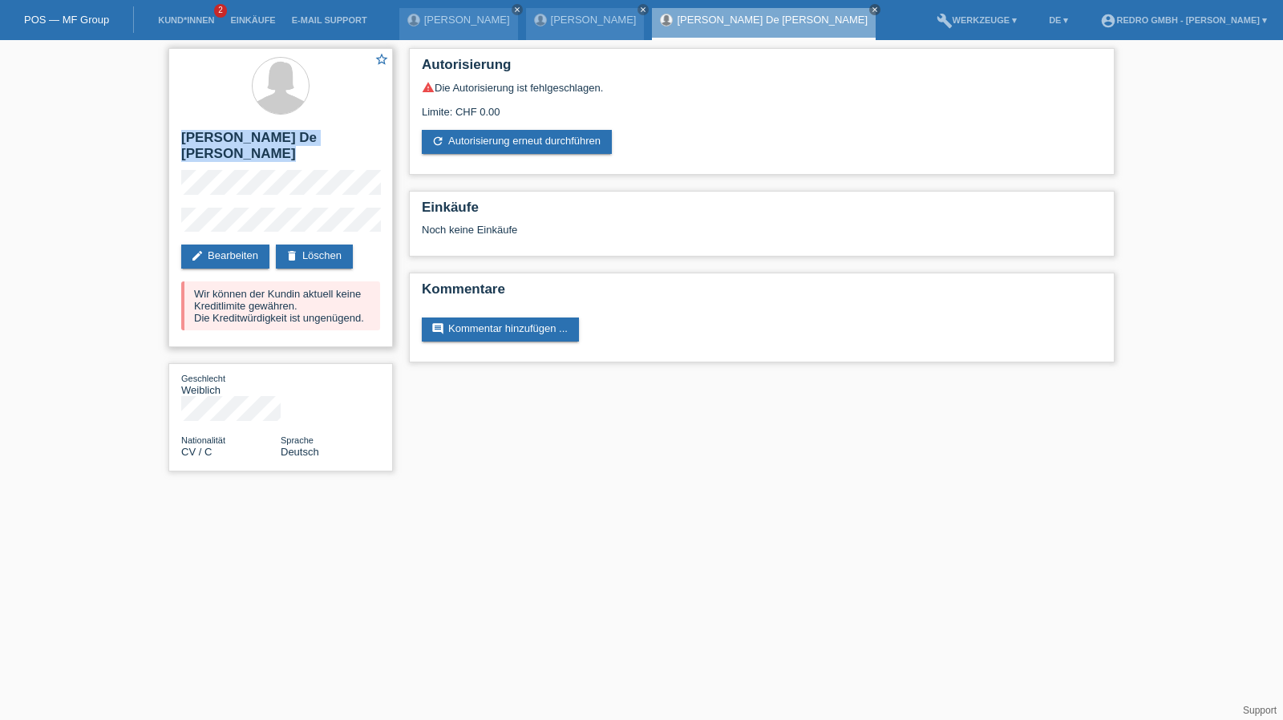
click at [224, 138] on h2 "[PERSON_NAME] De [PERSON_NAME]" at bounding box center [280, 150] width 199 height 40
click at [154, 228] on div "star_border [PERSON_NAME] De [PERSON_NAME] edit Bearbeiten delete Löschen Wir k…" at bounding box center [641, 263] width 1283 height 447
click at [208, 137] on h2 "[PERSON_NAME] De [PERSON_NAME]" at bounding box center [280, 150] width 199 height 40
copy h2 "Jaquelina"
